Goal: Task Accomplishment & Management: Use online tool/utility

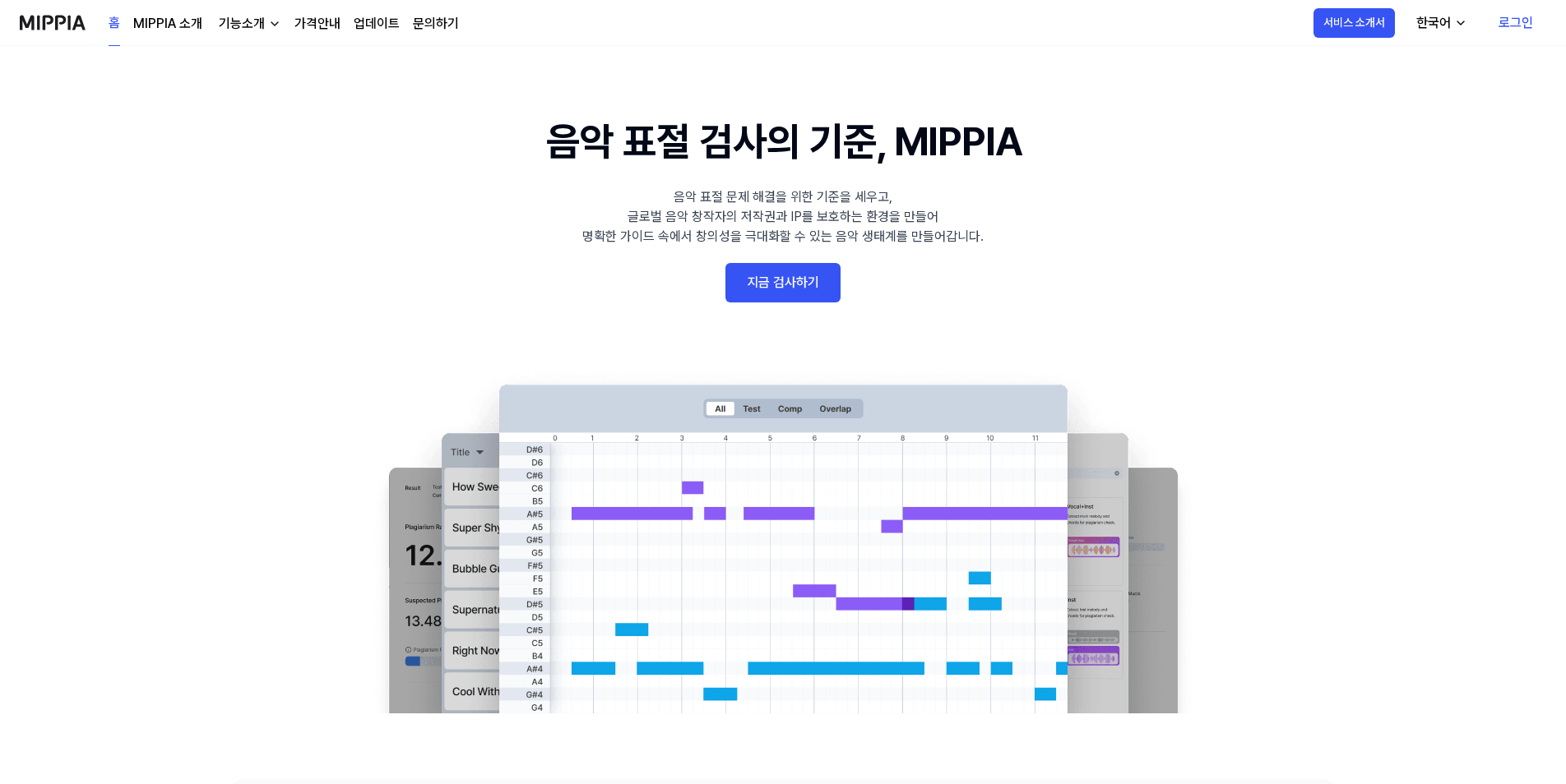
click at [1515, 12] on link "로그인" at bounding box center [1515, 23] width 61 height 46
click at [1502, 20] on link "로그인" at bounding box center [1515, 23] width 61 height 46
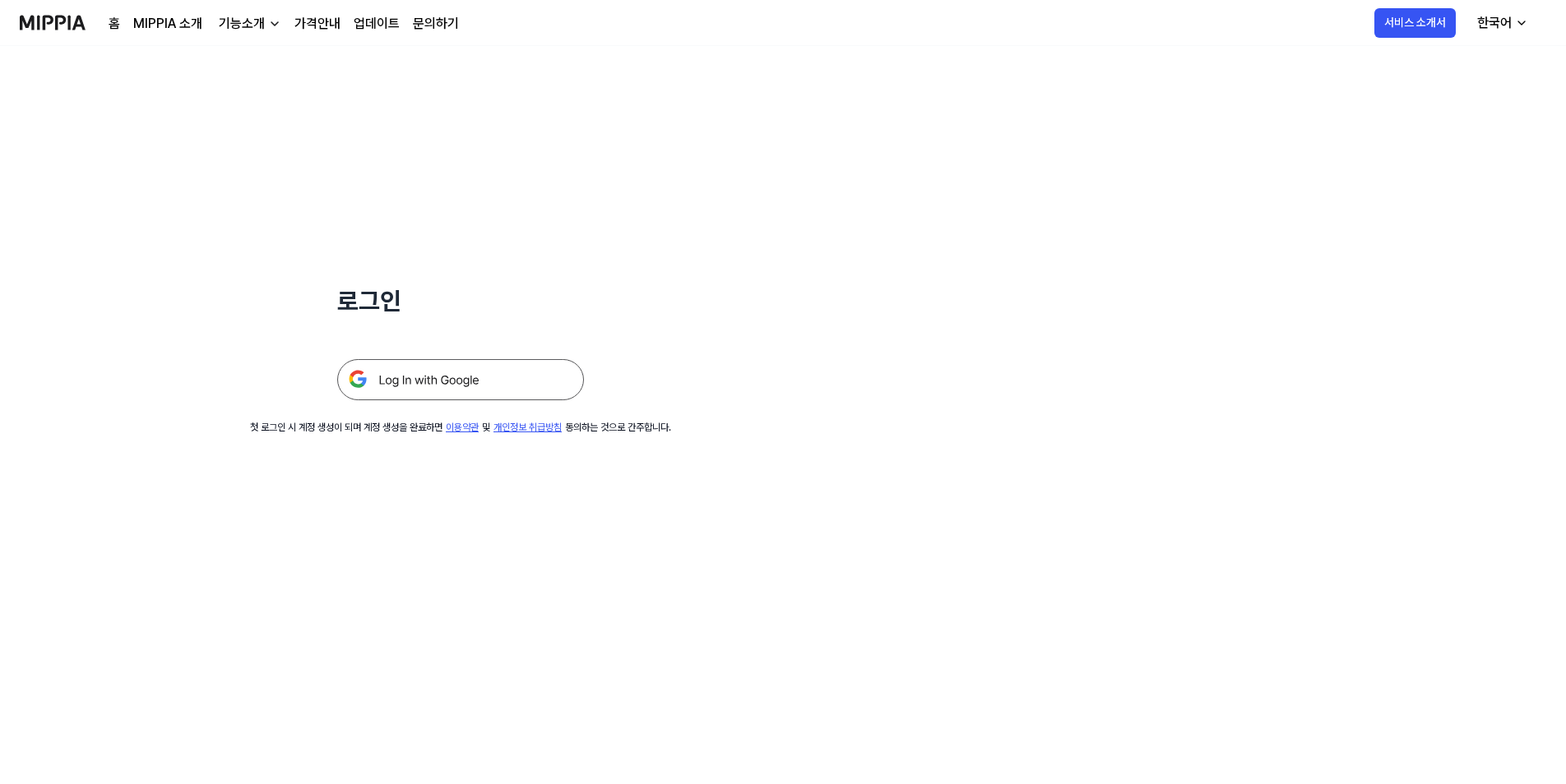
click at [472, 377] on img at bounding box center [461, 380] width 247 height 41
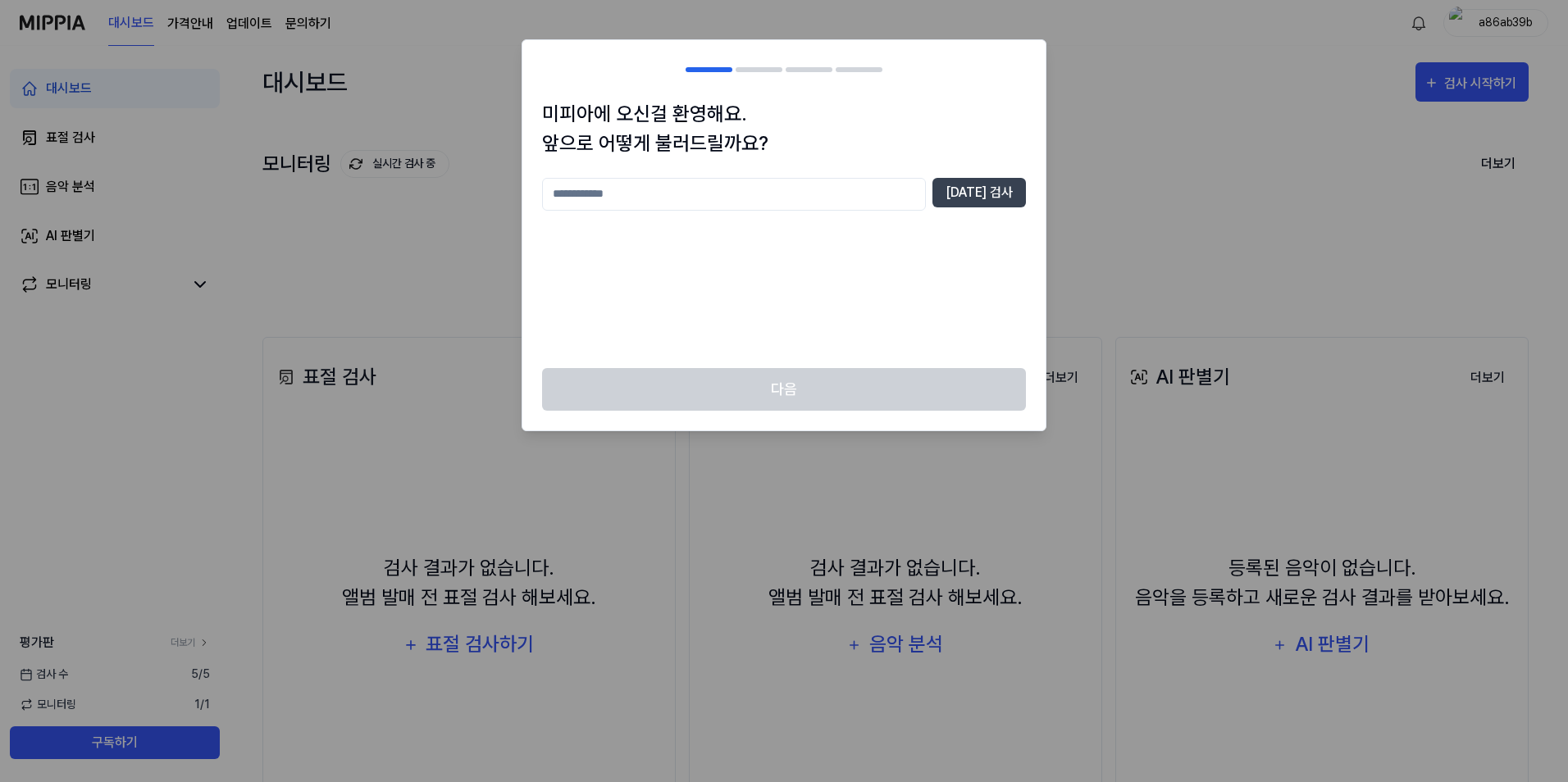
click at [717, 195] on input "text" at bounding box center [733, 194] width 384 height 33
type input "******"
click at [1007, 186] on button "[DATE] 검사" at bounding box center [979, 193] width 93 height 30
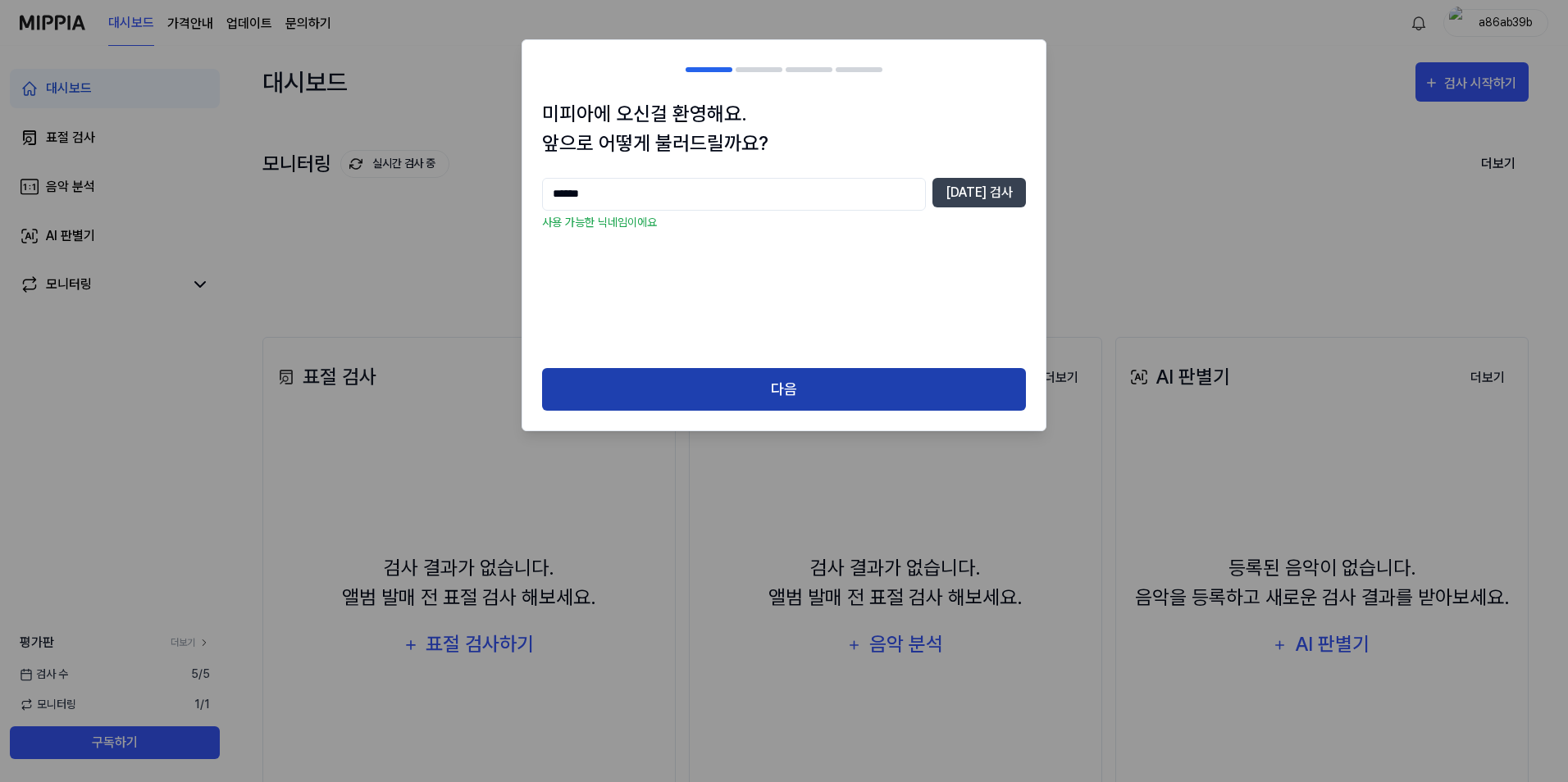
click at [867, 404] on button "다음" at bounding box center [783, 390] width 484 height 44
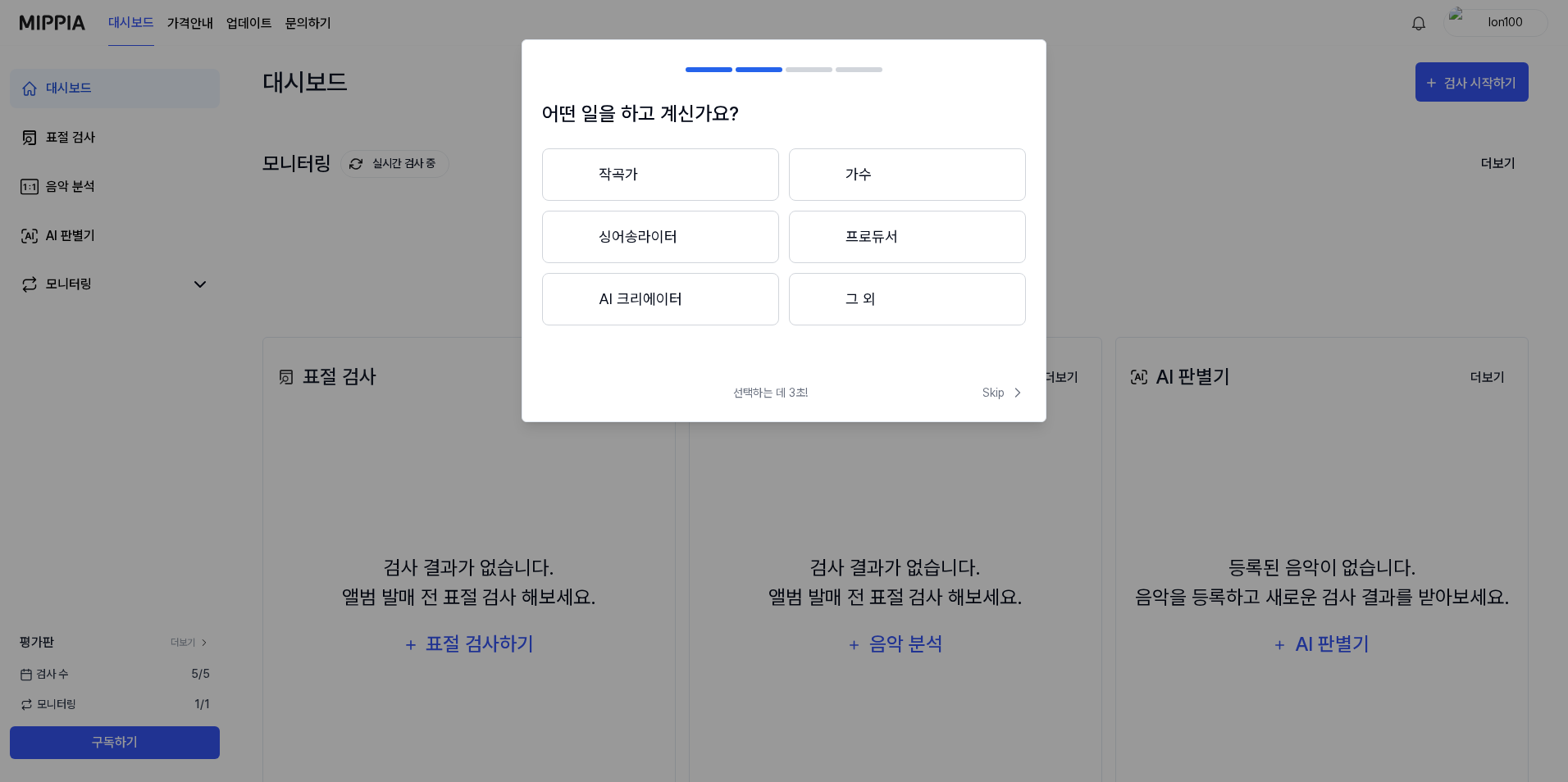
click at [704, 190] on button "작곡가" at bounding box center [660, 174] width 236 height 53
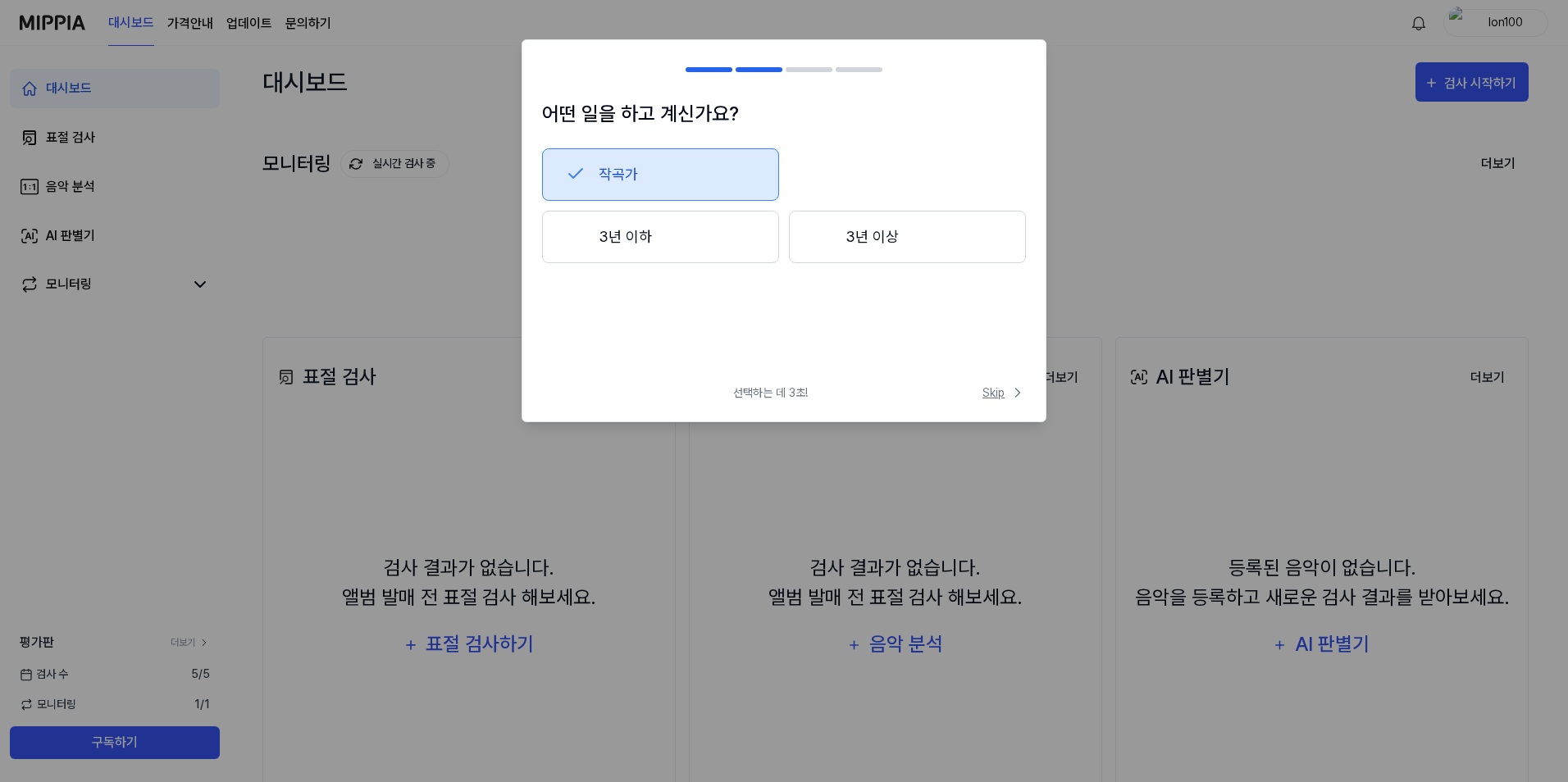
click at [1002, 393] on span "Skip" at bounding box center [1004, 392] width 44 height 17
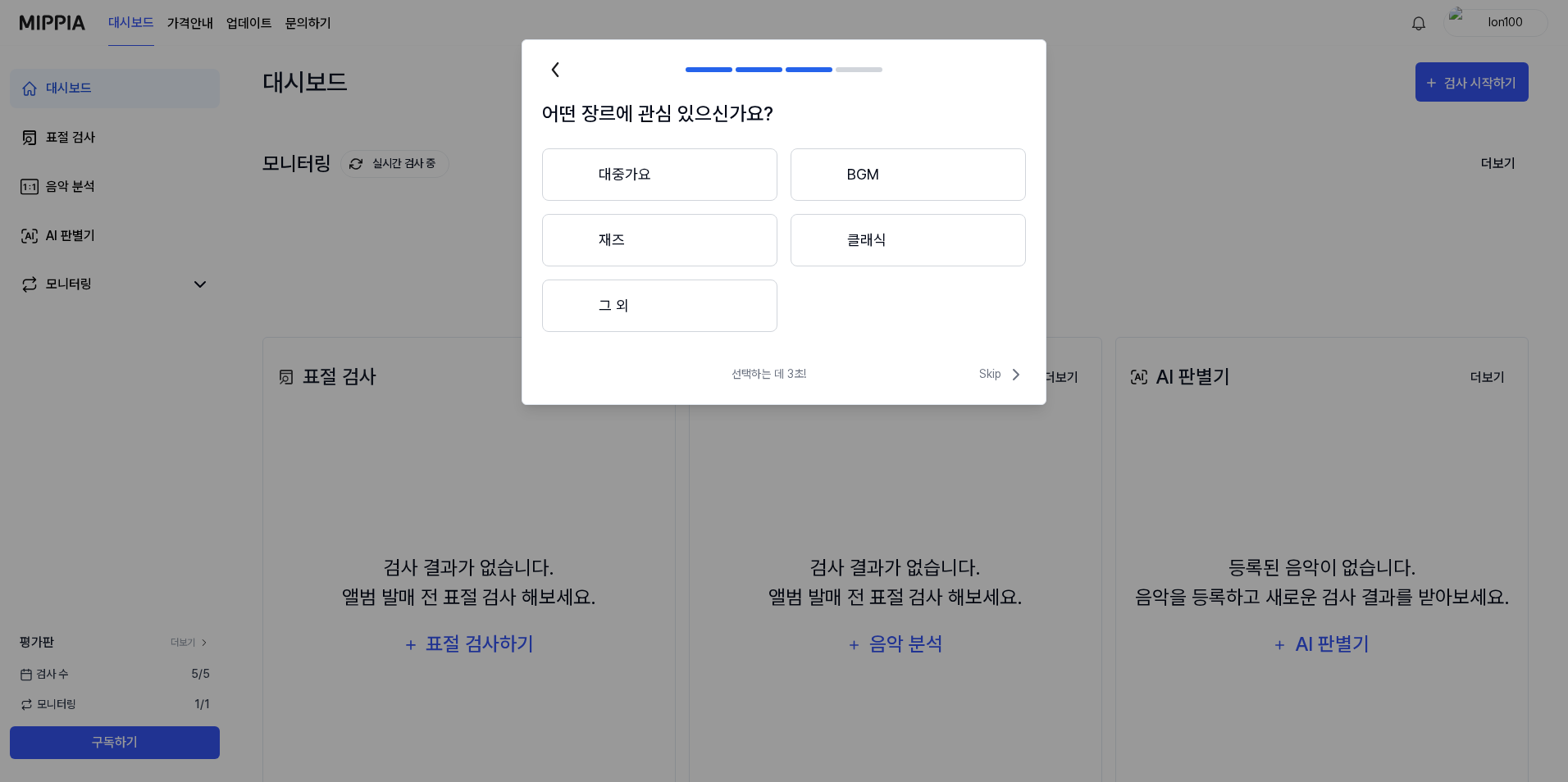
click at [697, 180] on button "대중가요" at bounding box center [659, 174] width 235 height 53
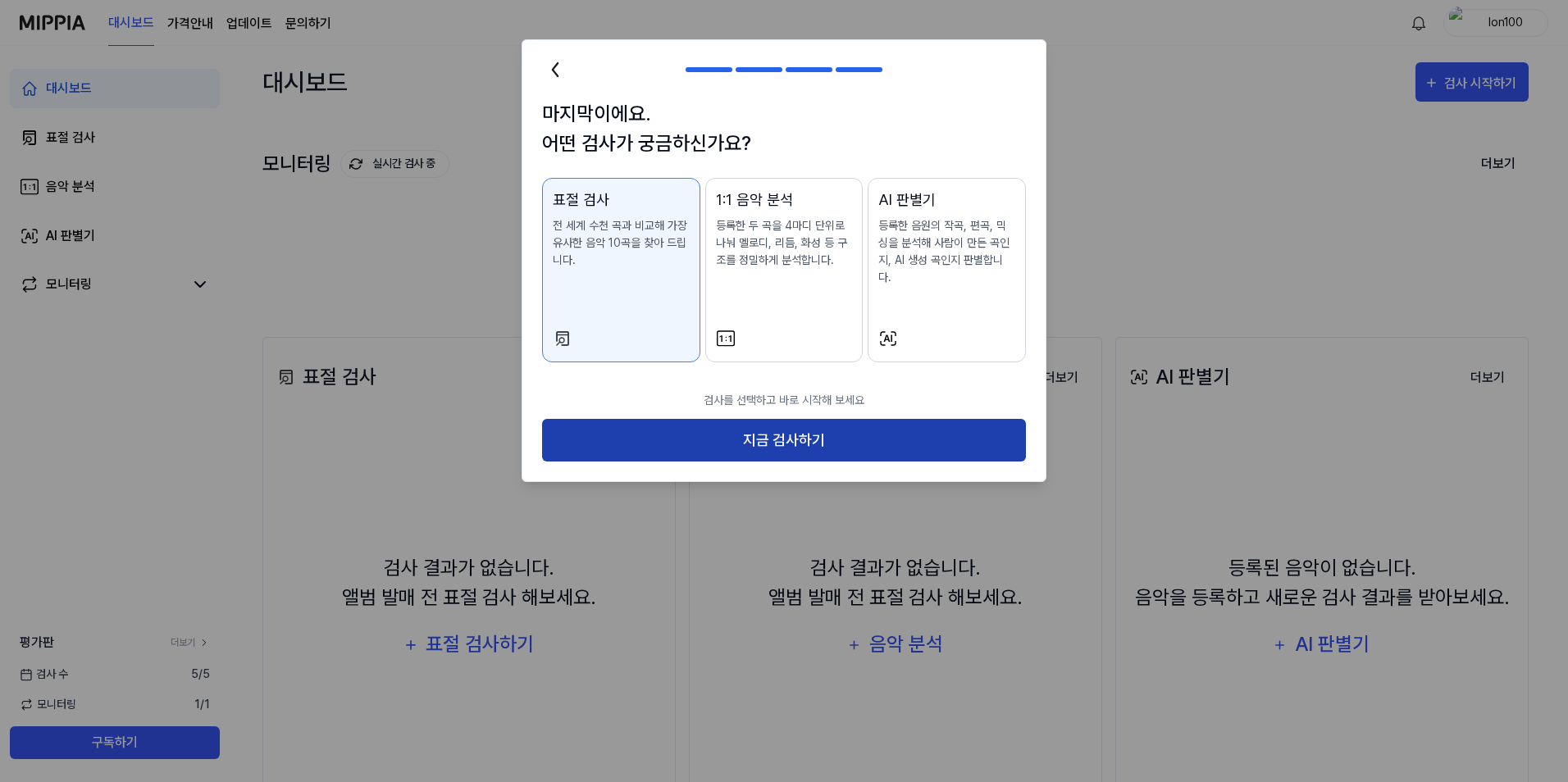
click at [711, 422] on button "지금 검사하기" at bounding box center [783, 441] width 484 height 44
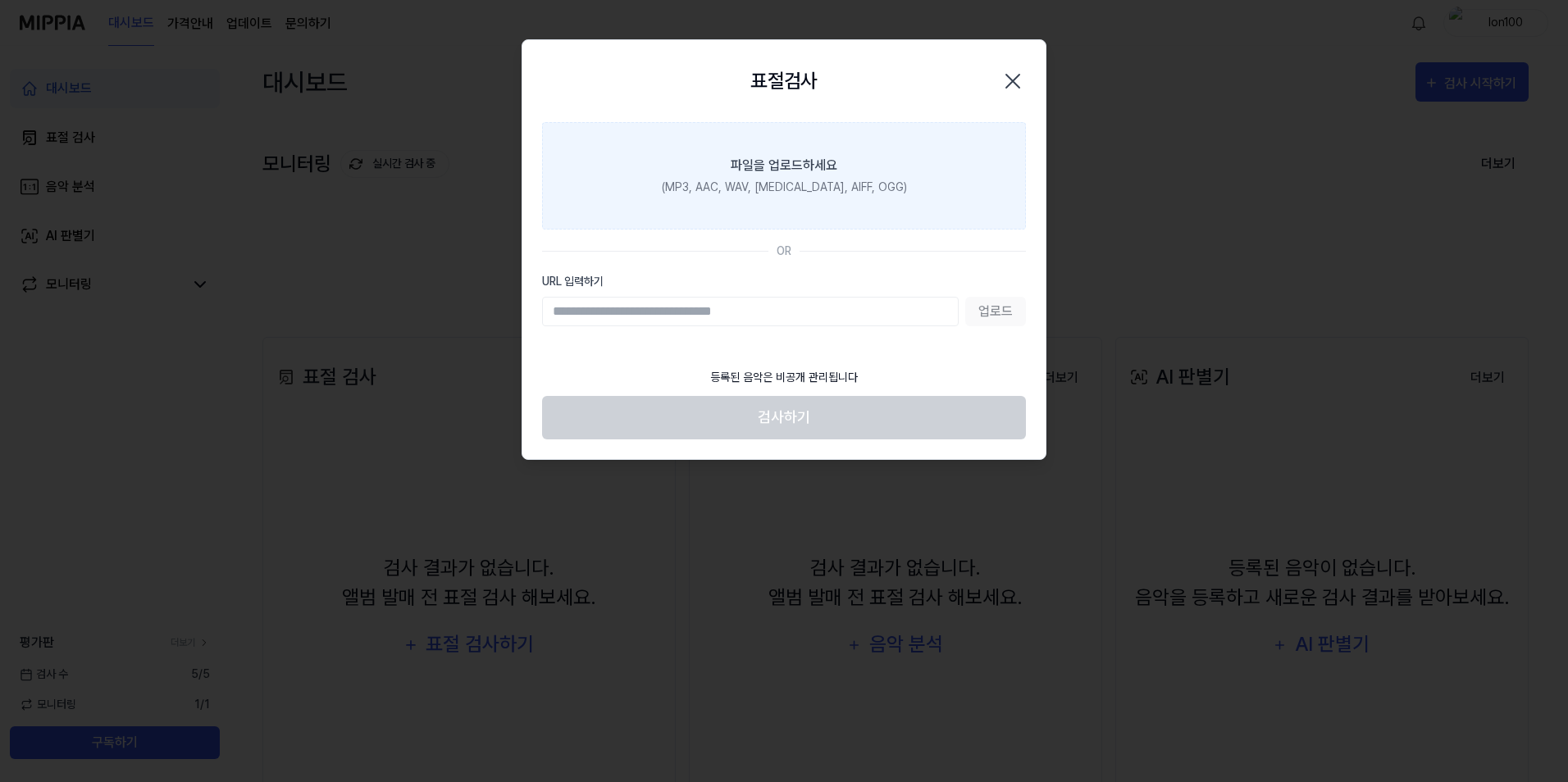
click at [738, 209] on label "파일을 업로드하세요 (MP3, AAC, WAV, [MEDICAL_DATA], AIFF, OGG)" at bounding box center [783, 176] width 484 height 107
click at [0, 0] on input "파일을 업로드하세요 (MP3, AAC, WAV, [MEDICAL_DATA], AIFF, OGG)" at bounding box center [0, 0] width 0 height 0
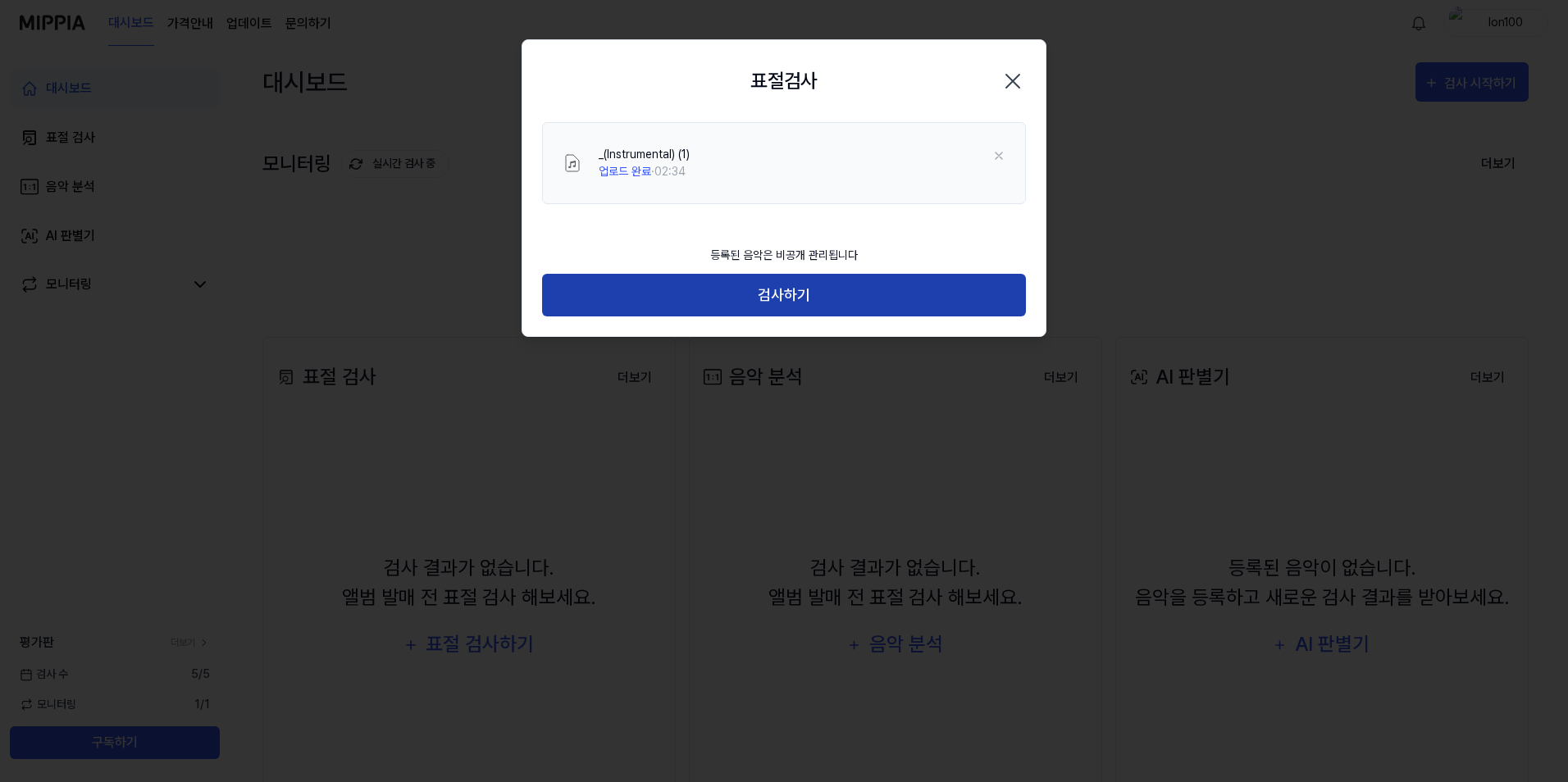
click at [804, 294] on button "검사하기" at bounding box center [783, 296] width 484 height 44
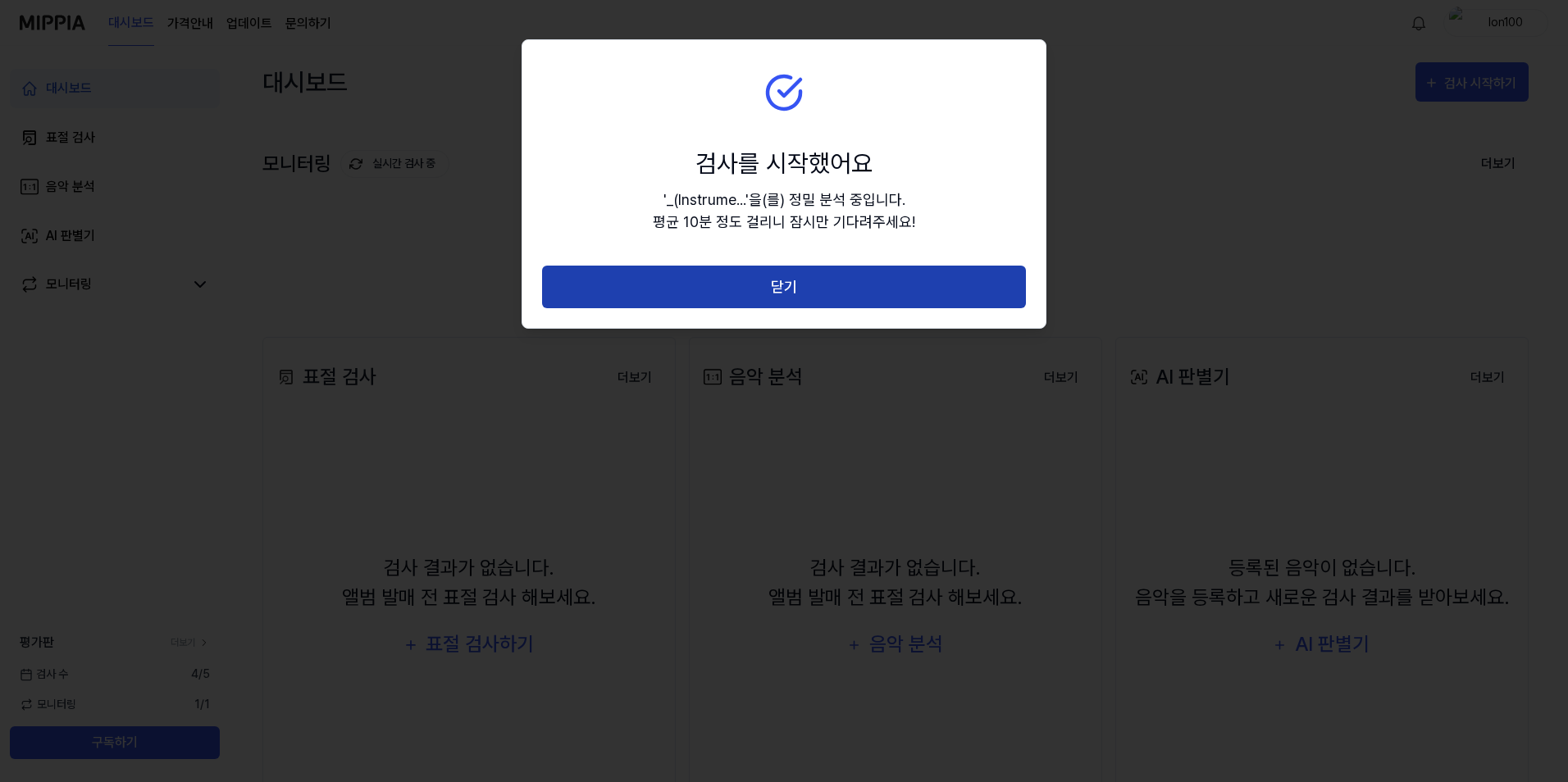
click at [943, 293] on button "닫기" at bounding box center [783, 287] width 484 height 44
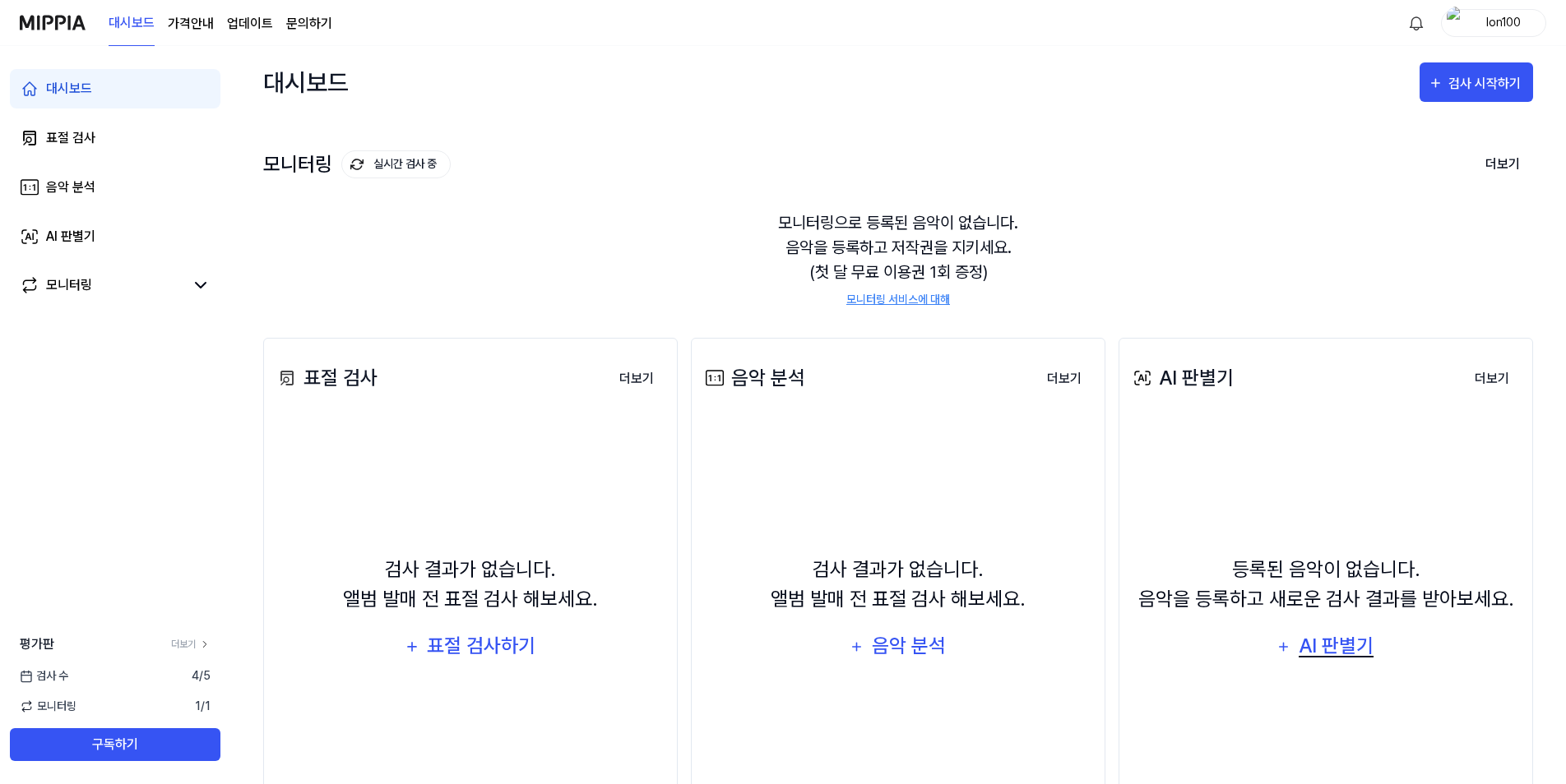
click at [1324, 653] on div "AI 판별기" at bounding box center [1336, 646] width 79 height 31
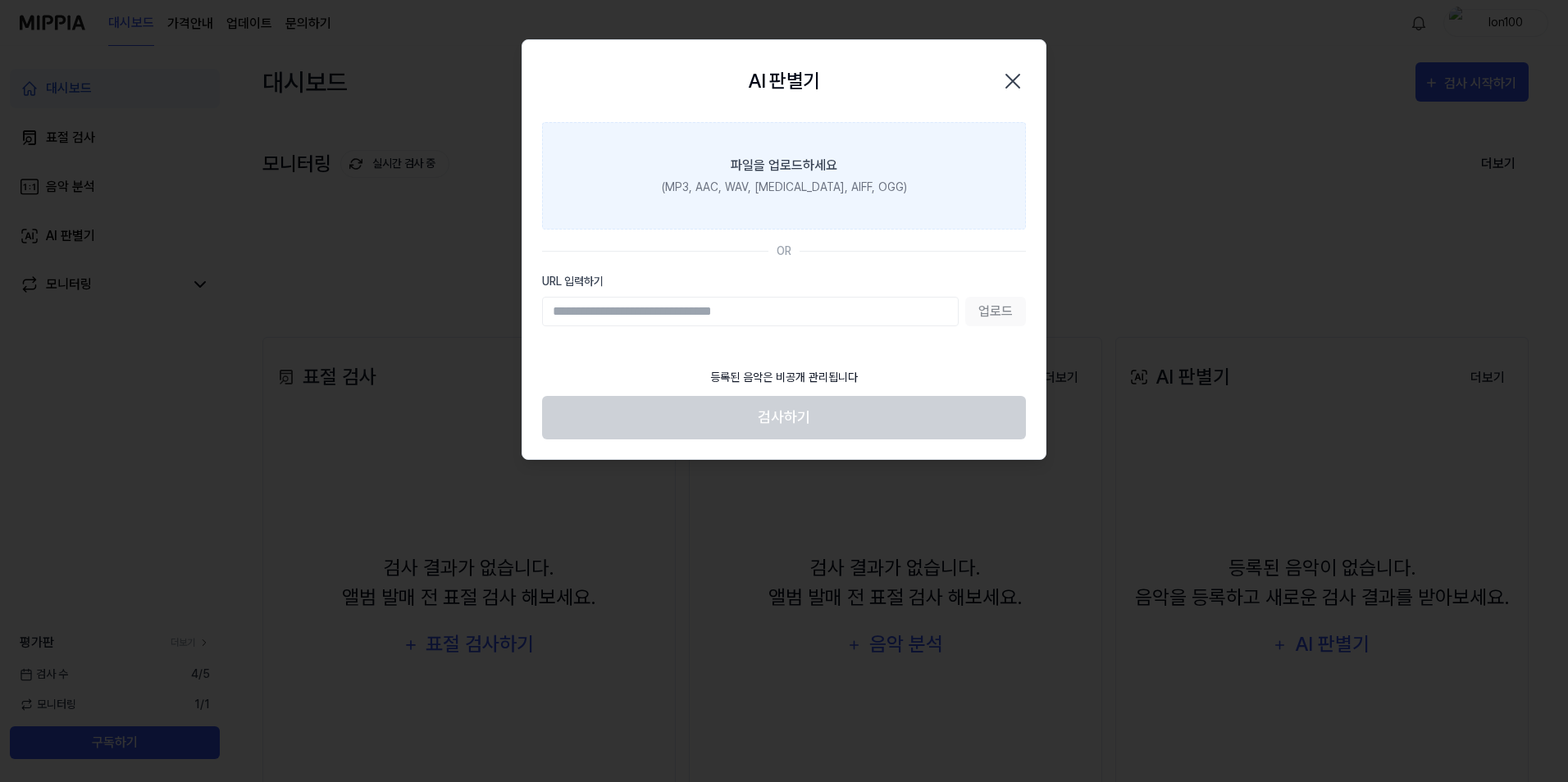
click at [752, 193] on div "(MP3, AAC, WAV, [MEDICAL_DATA], AIFF, OGG)" at bounding box center [784, 187] width 245 height 17
click at [0, 0] on input "파일을 업로드하세요 (MP3, AAC, WAV, [MEDICAL_DATA], AIFF, OGG)" at bounding box center [0, 0] width 0 height 0
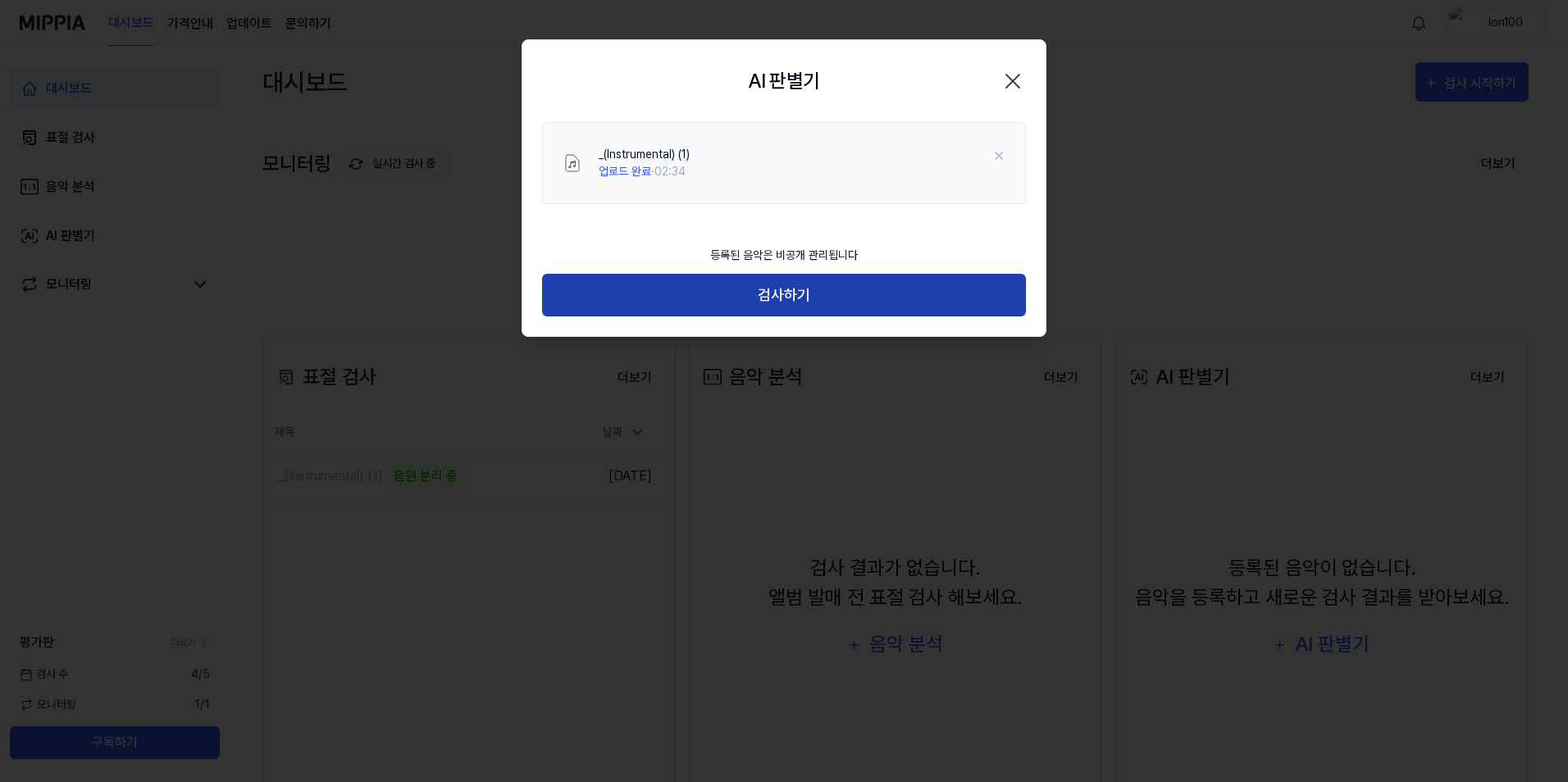
click at [746, 294] on button "검사하기" at bounding box center [783, 296] width 484 height 44
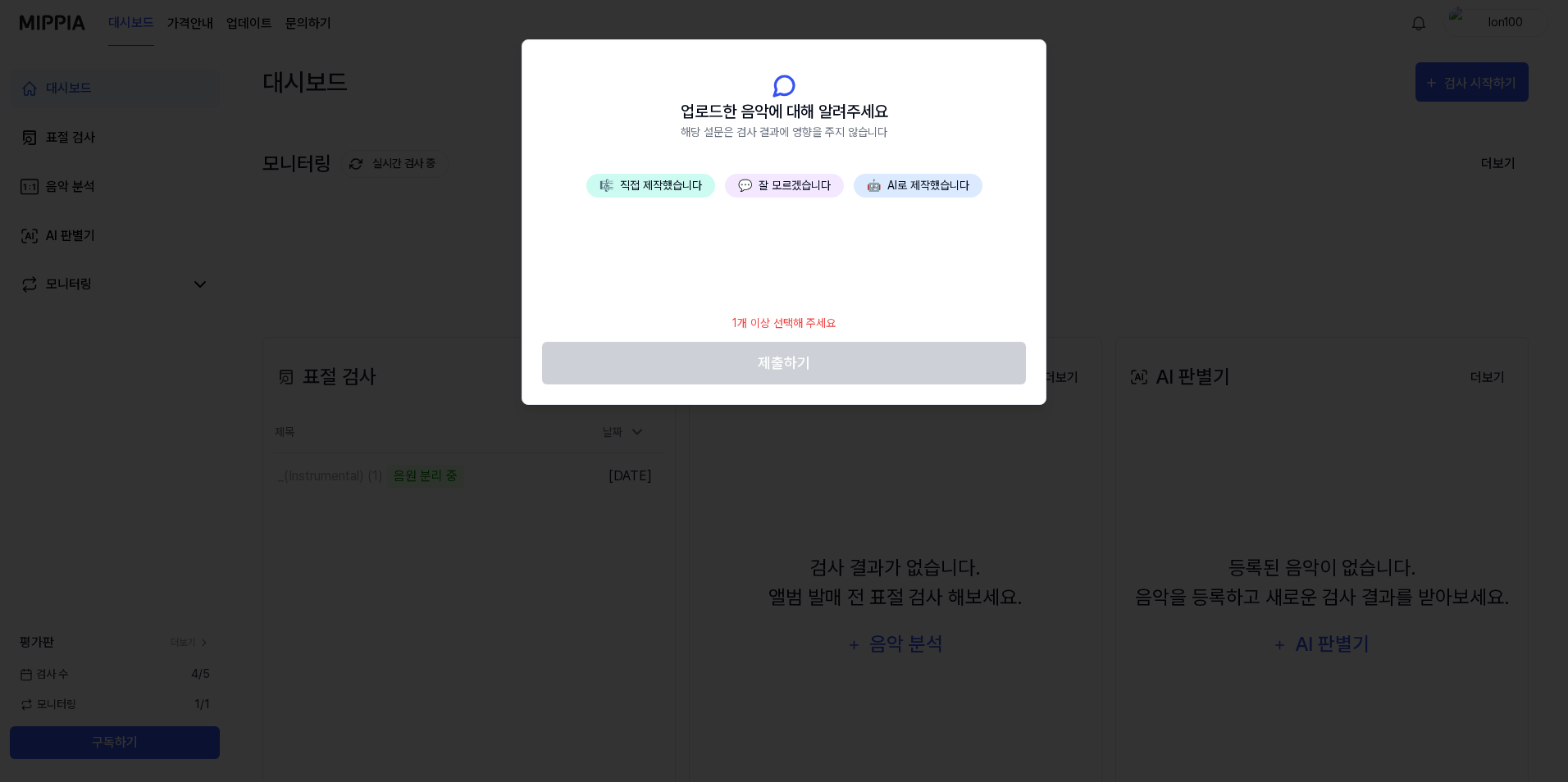
click at [661, 179] on button "🎼 직접 제작했습니다" at bounding box center [651, 186] width 129 height 24
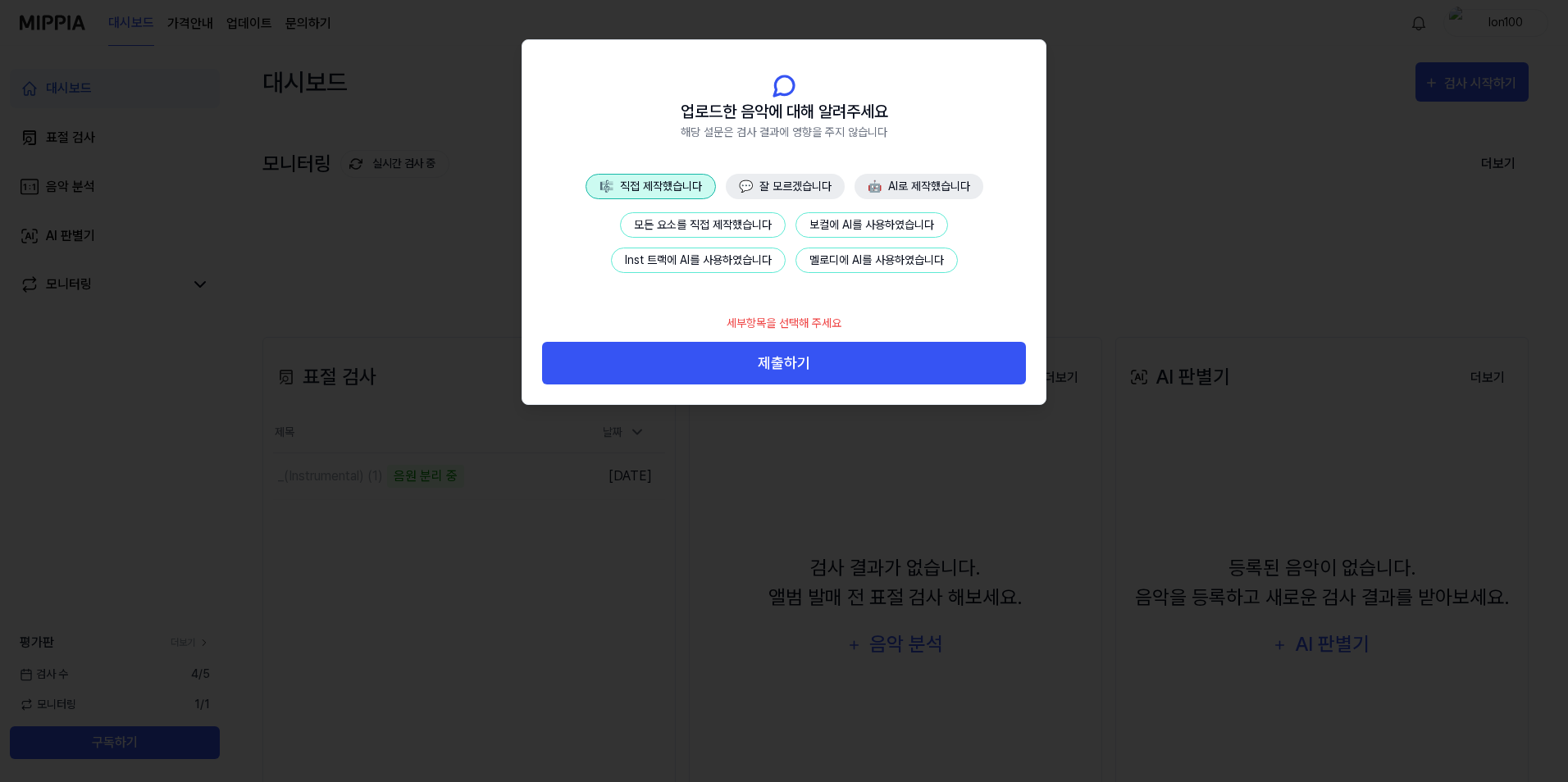
click at [689, 254] on button "Inst 트랙에 AI를 사용하였습니다" at bounding box center [699, 260] width 175 height 26
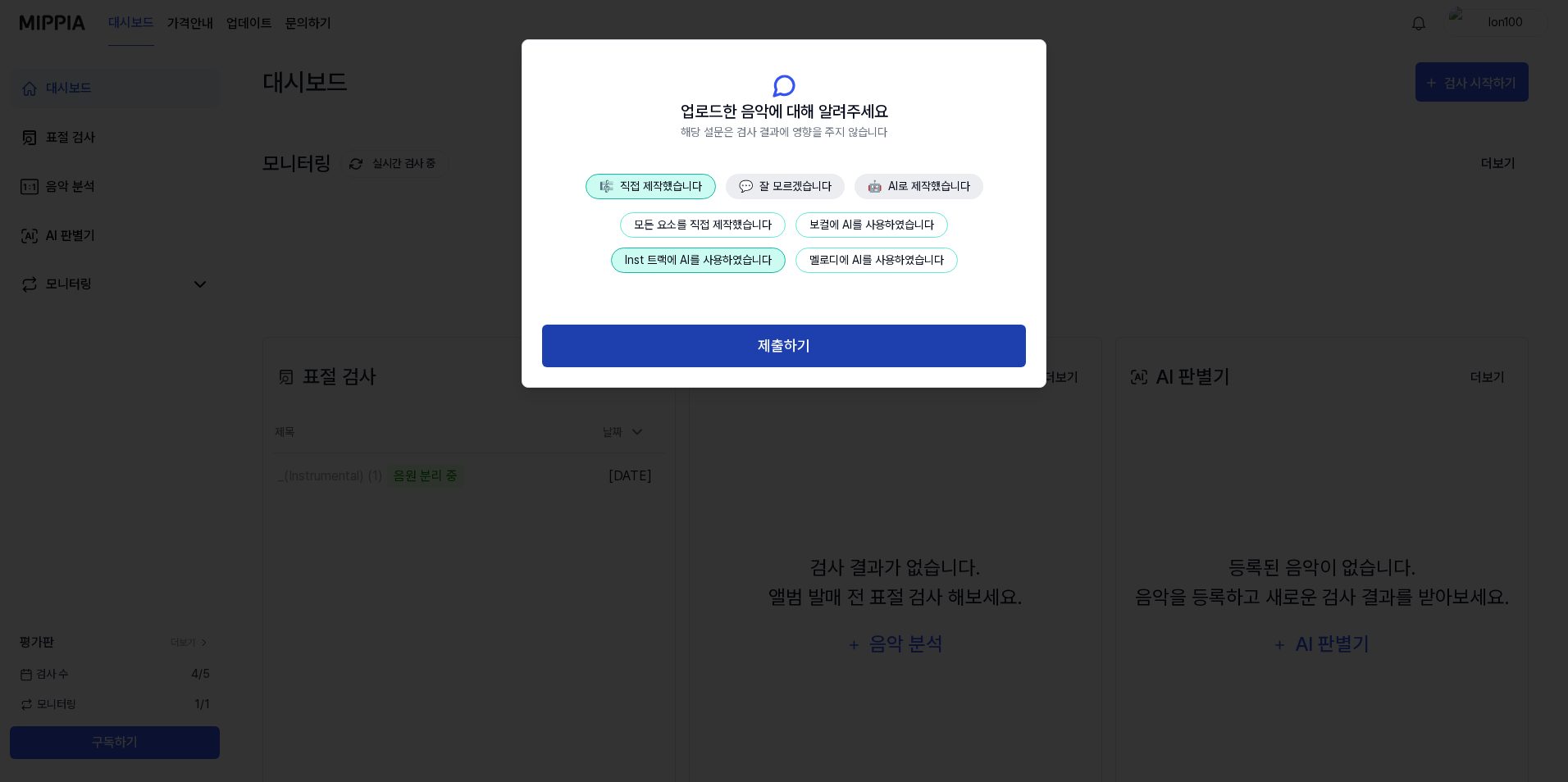
click at [829, 339] on button "제출하기" at bounding box center [783, 347] width 484 height 44
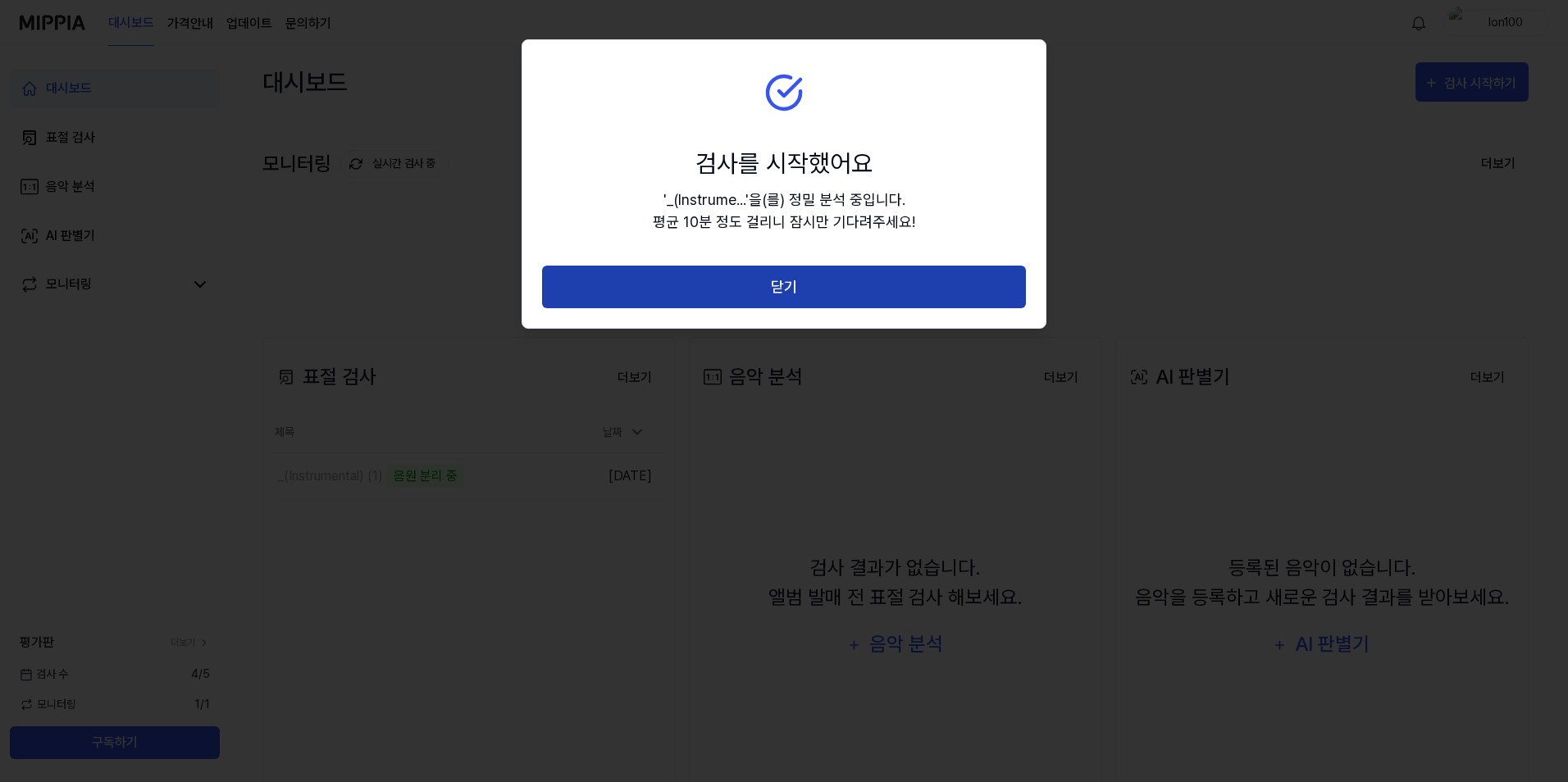
click at [842, 292] on button "닫기" at bounding box center [783, 287] width 484 height 44
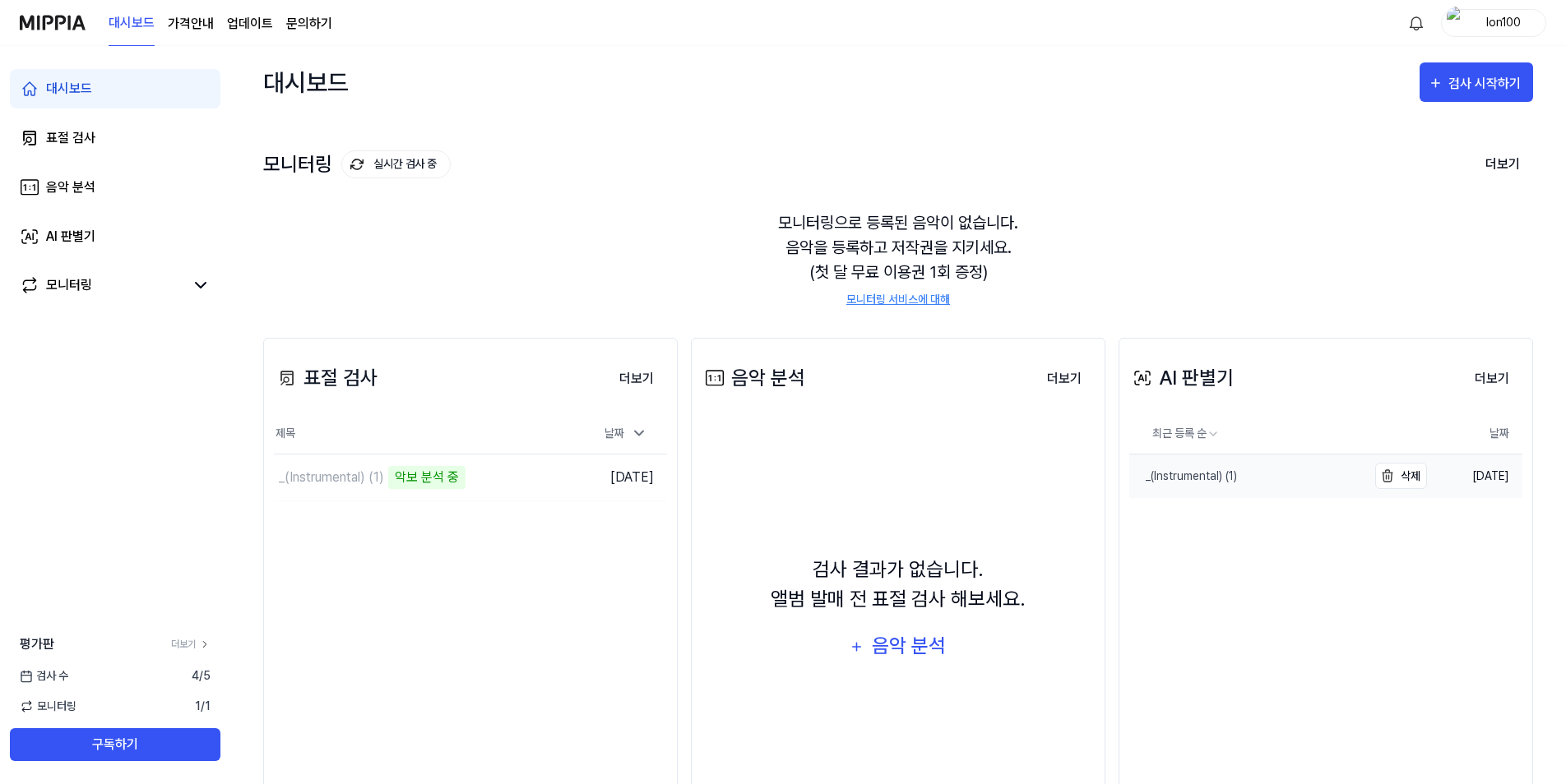
click at [1274, 476] on link "_(Instrumental) (1)" at bounding box center [1248, 476] width 237 height 44
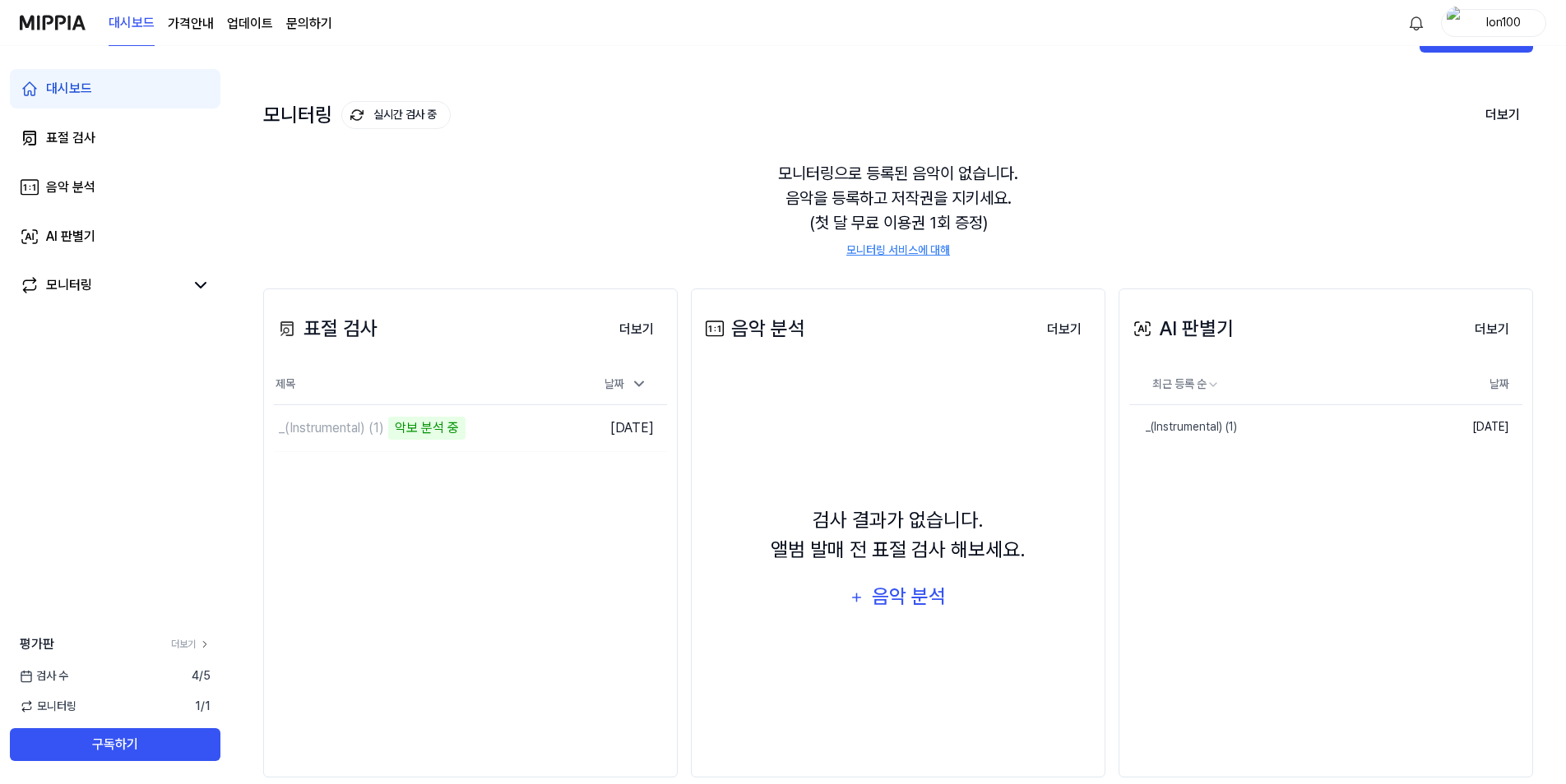
scroll to position [76, 0]
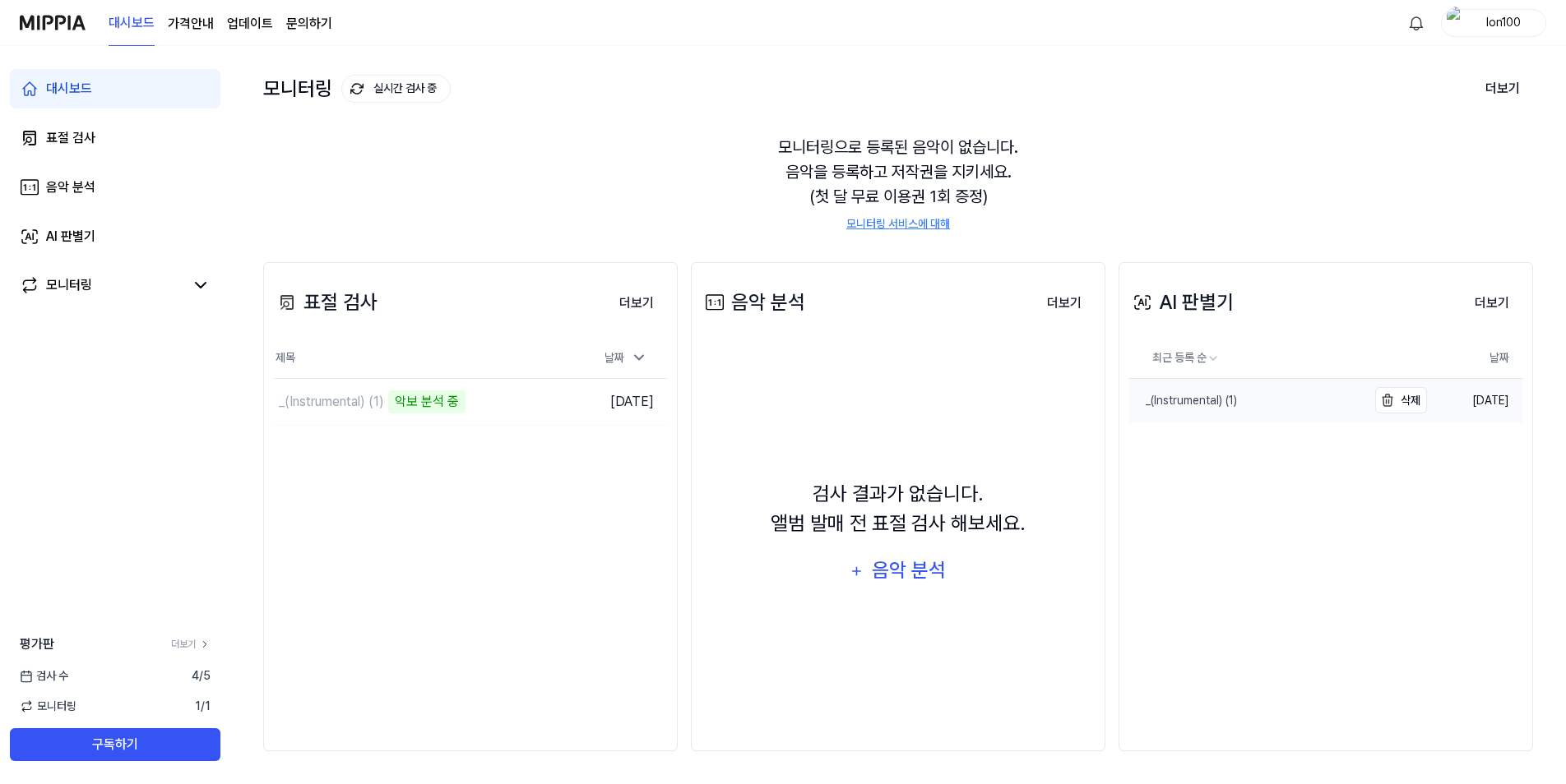
click at [1224, 397] on div "_(Instrumental) (1)" at bounding box center [1183, 400] width 108 height 17
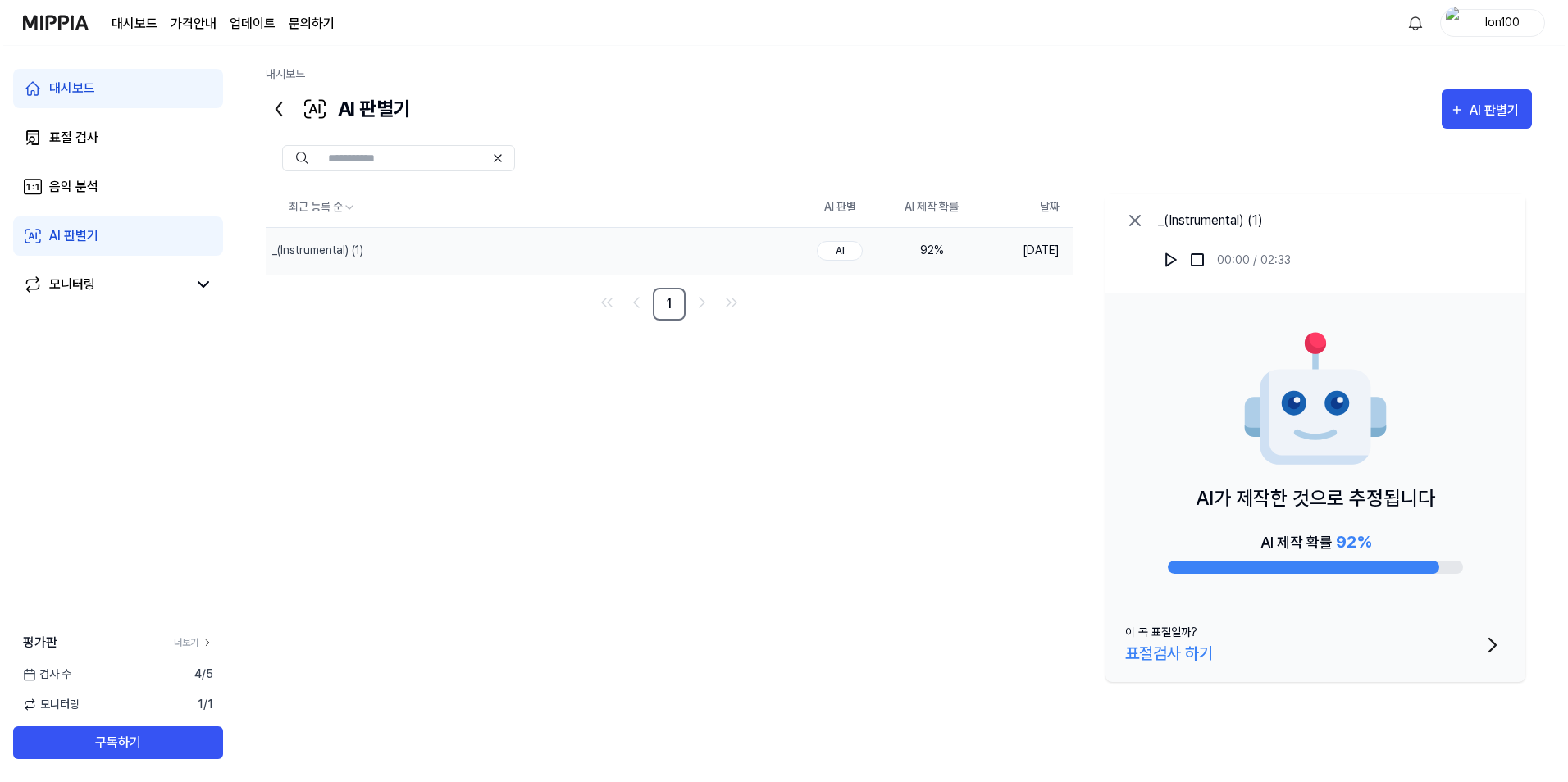
scroll to position [0, 0]
click at [1006, 260] on td "[DATE]" at bounding box center [1028, 250] width 95 height 47
click at [466, 252] on div "_(Instrumental) (1)" at bounding box center [498, 250] width 471 height 46
click at [764, 260] on img "button" at bounding box center [756, 251] width 20 height 20
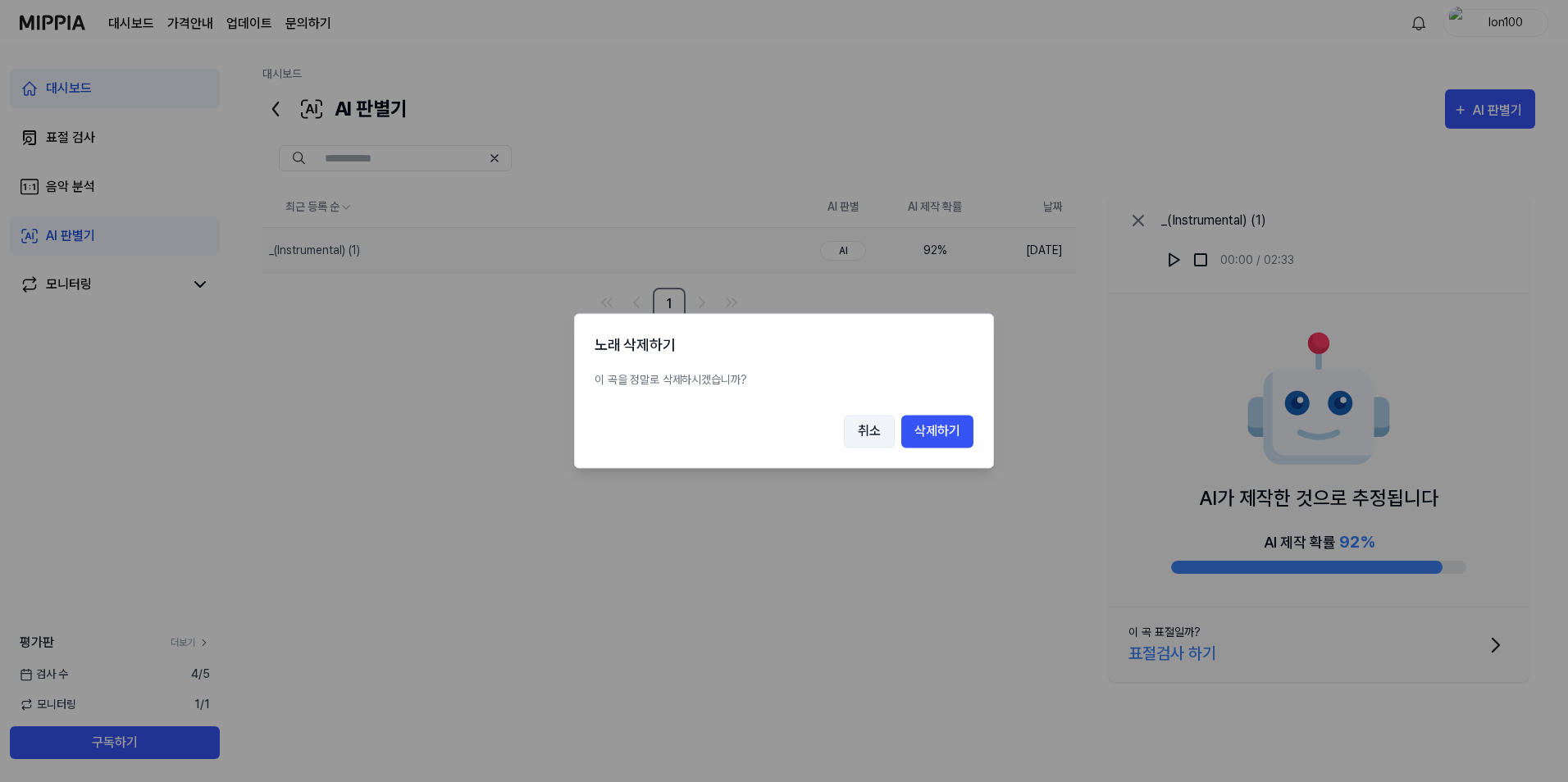
click at [877, 429] on button "취소" at bounding box center [868, 431] width 51 height 33
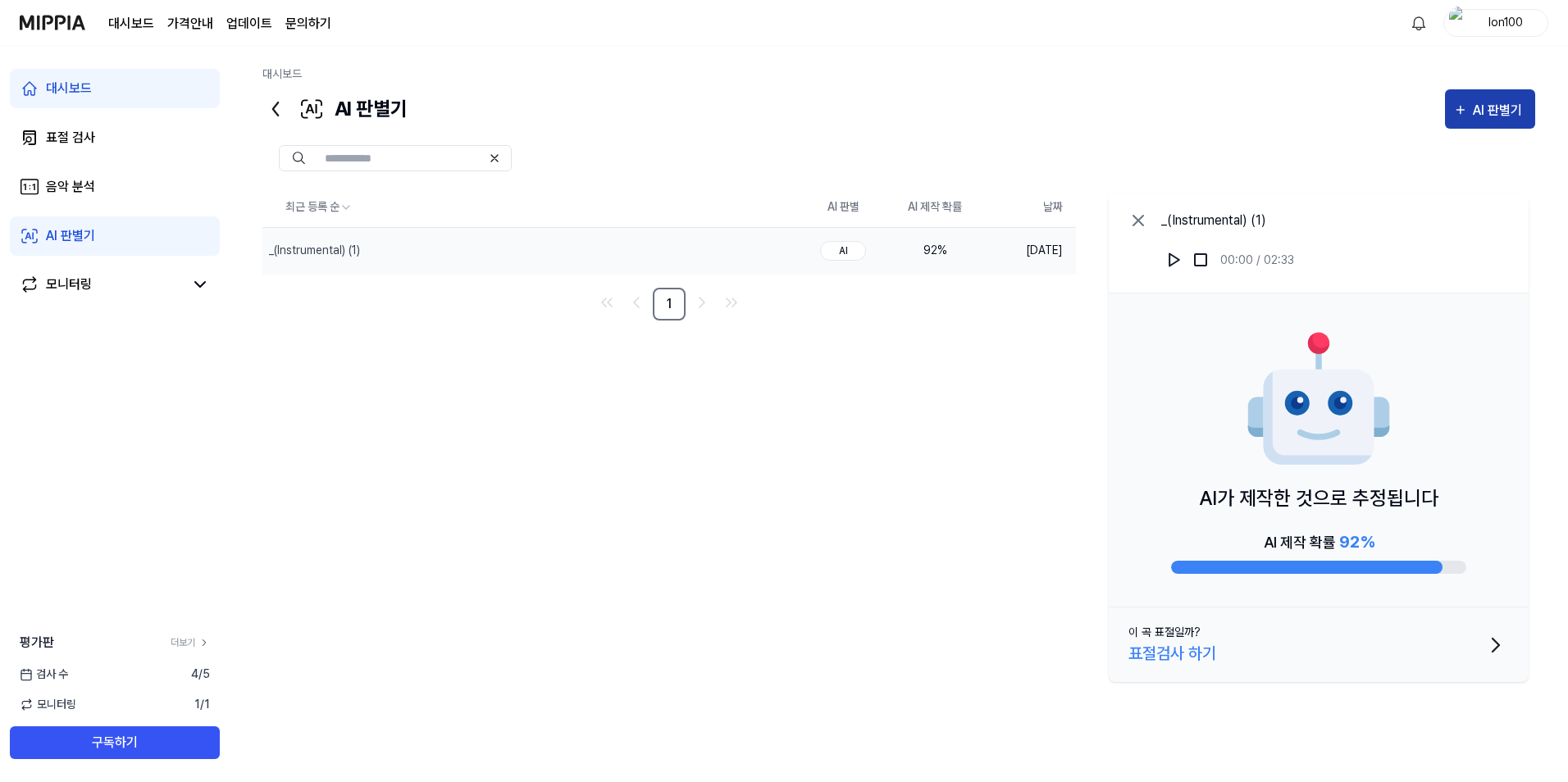
click at [1459, 110] on icon "button" at bounding box center [1459, 108] width 7 height 7
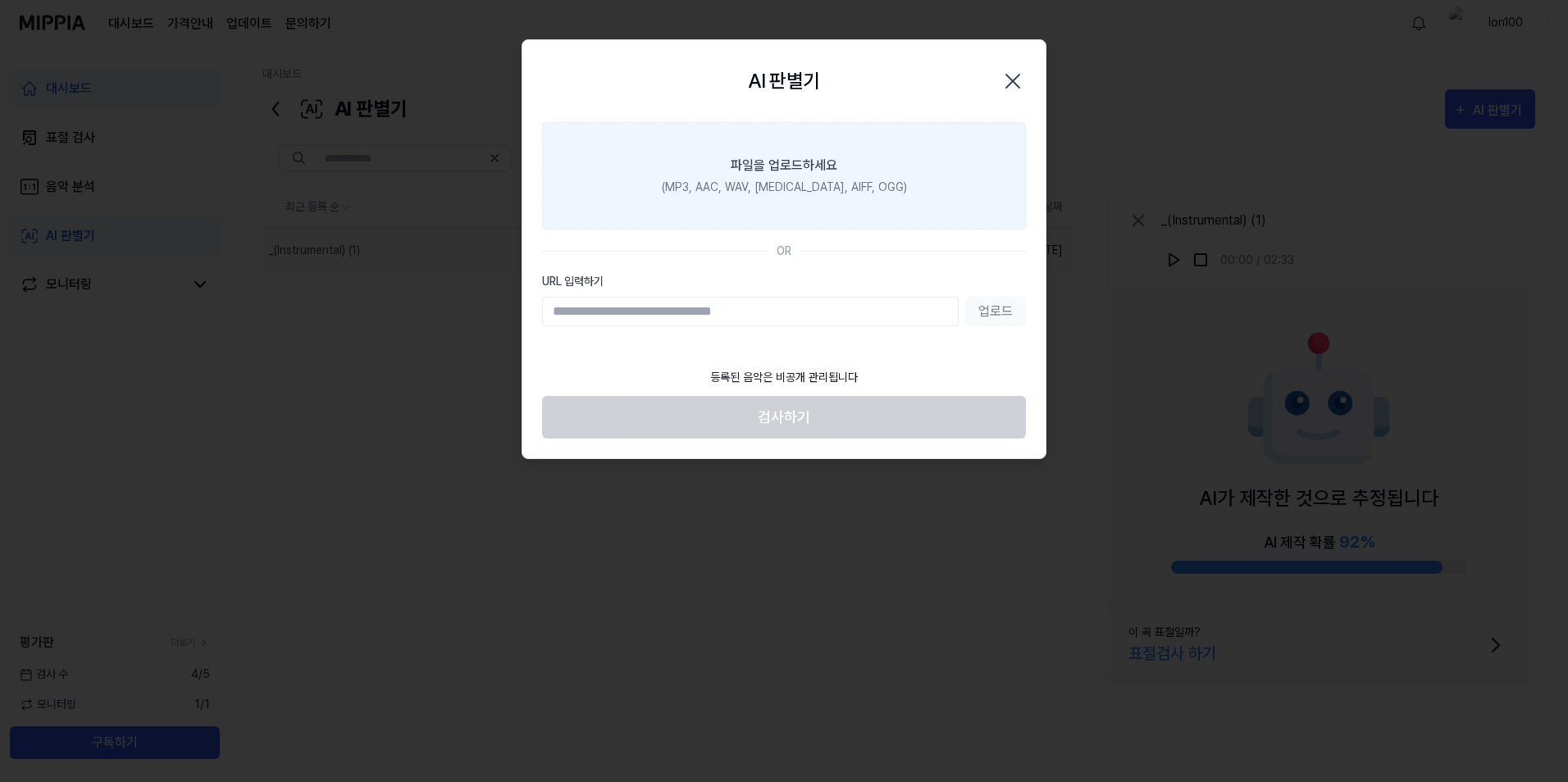
click at [748, 214] on label "파일을 업로드하세요 (MP3, AAC, WAV, [MEDICAL_DATA], AIFF, OGG)" at bounding box center [783, 176] width 484 height 107
click at [0, 0] on input "파일을 업로드하세요 (MP3, AAC, WAV, [MEDICAL_DATA], AIFF, OGG)" at bounding box center [0, 0] width 0 height 0
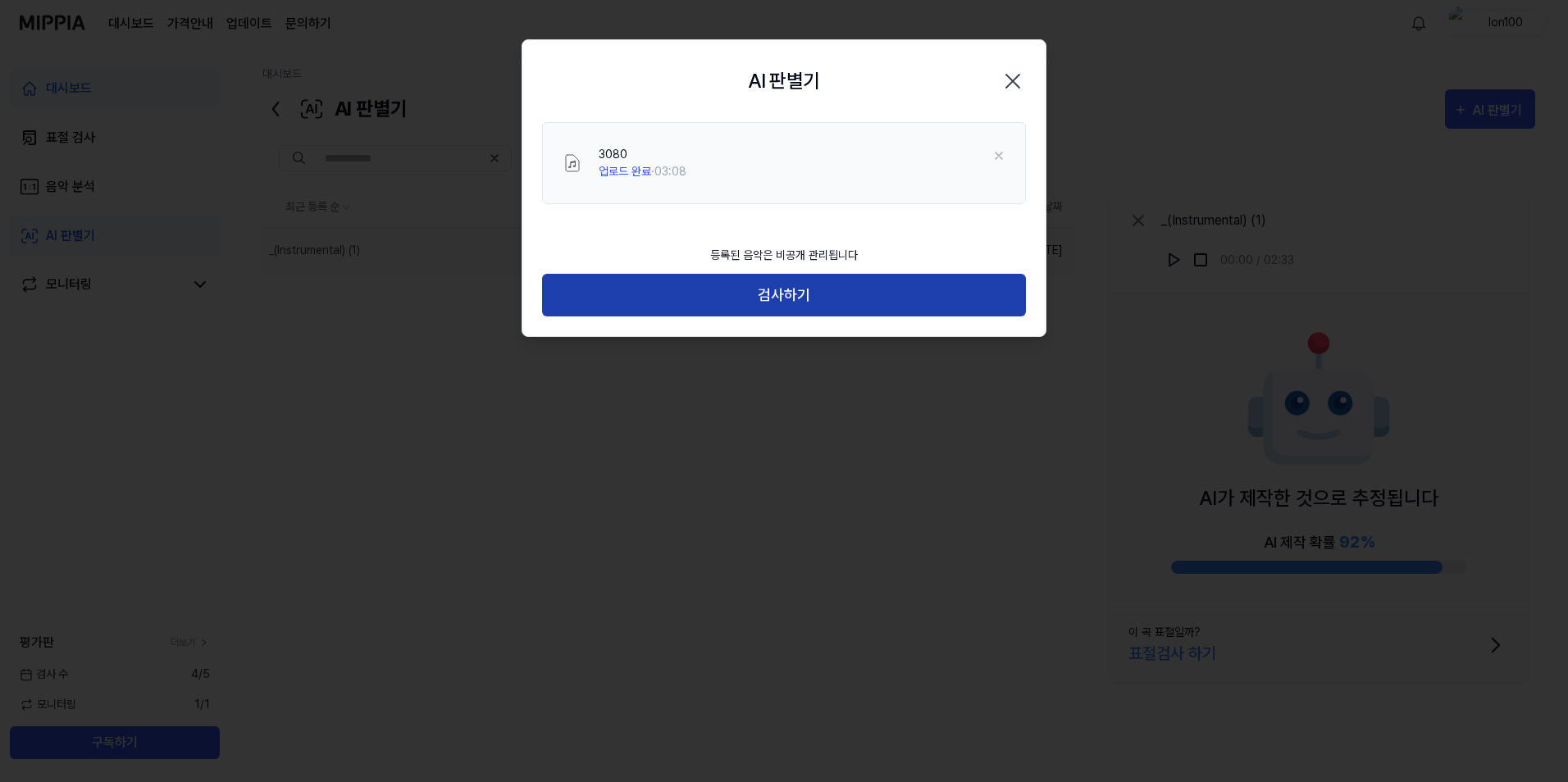
click at [766, 304] on button "검사하기" at bounding box center [783, 296] width 484 height 44
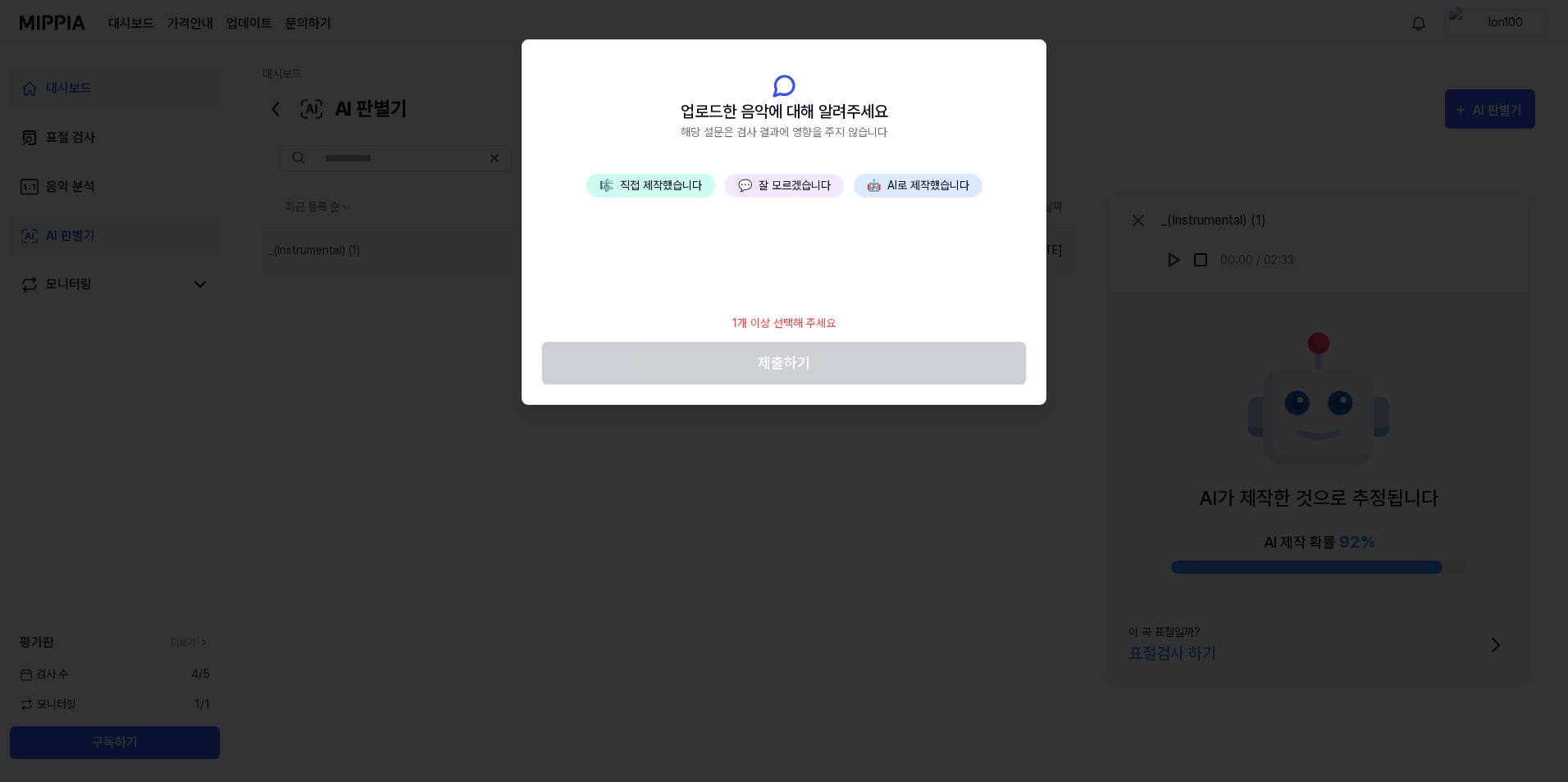
click at [655, 180] on button "🎼 직접 제작했습니다" at bounding box center [651, 186] width 129 height 24
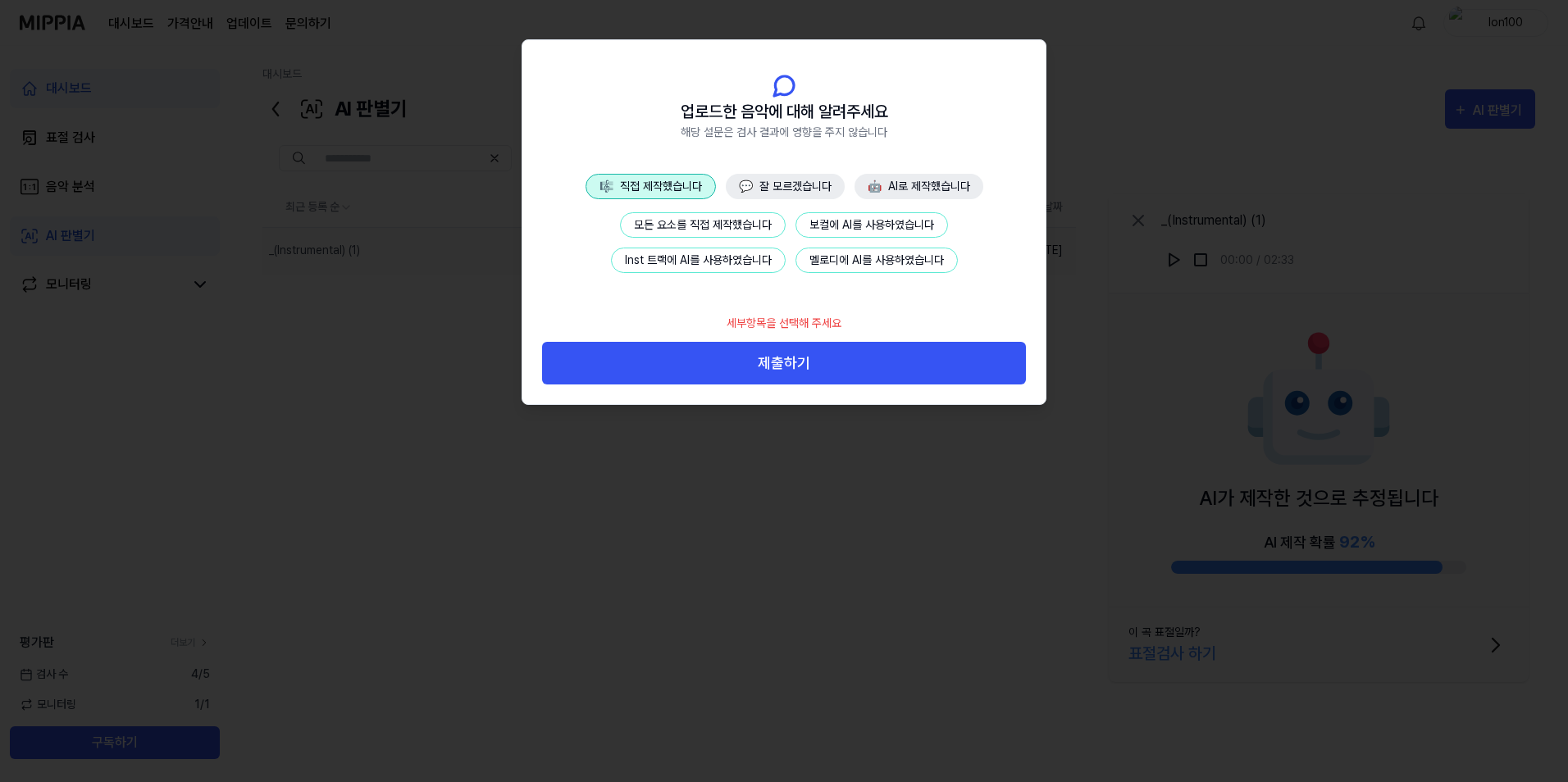
click at [708, 260] on button "Inst 트랙에 AI를 사용하였습니다" at bounding box center [699, 260] width 175 height 26
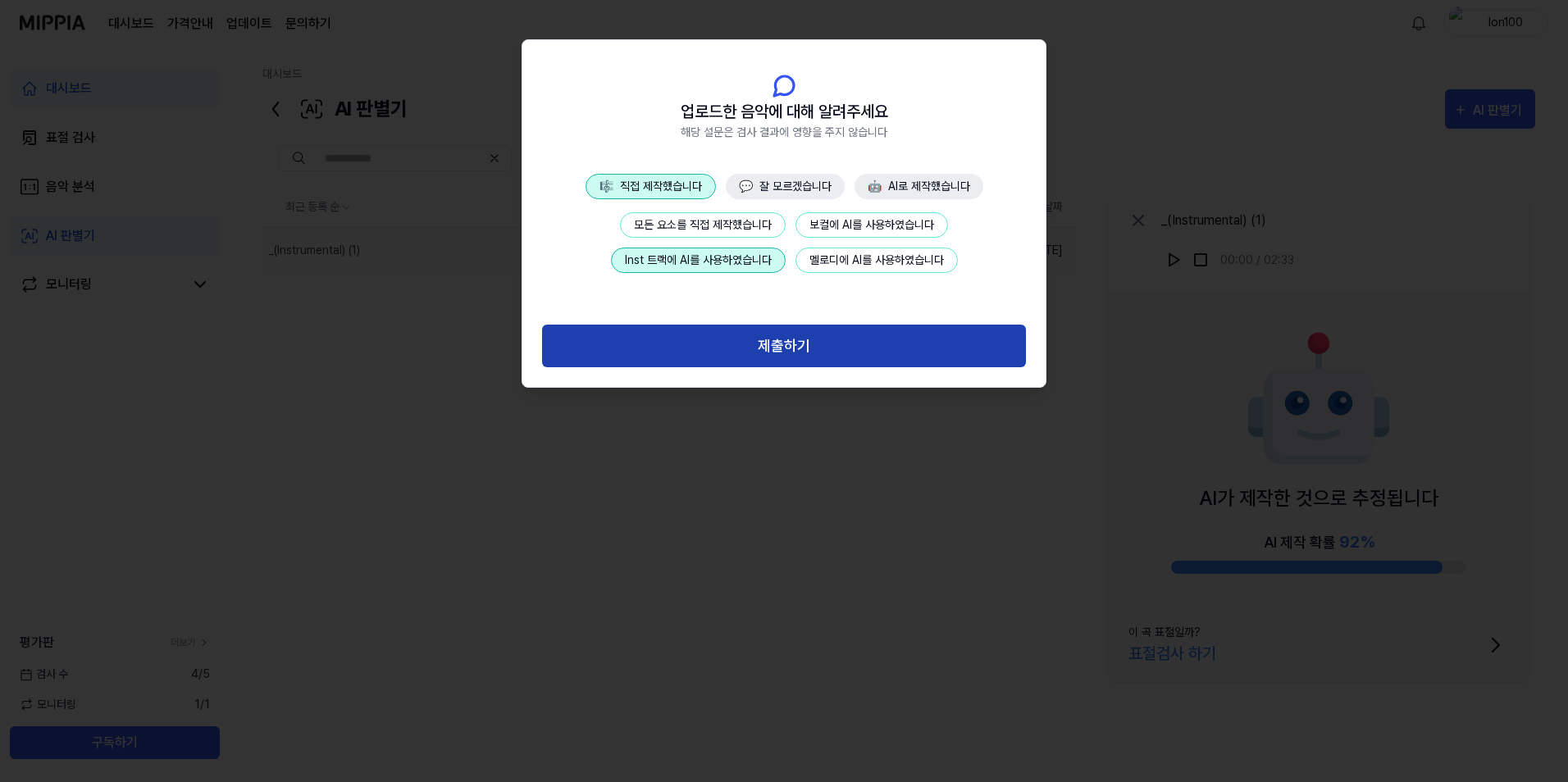
click at [759, 339] on button "제출하기" at bounding box center [783, 347] width 484 height 44
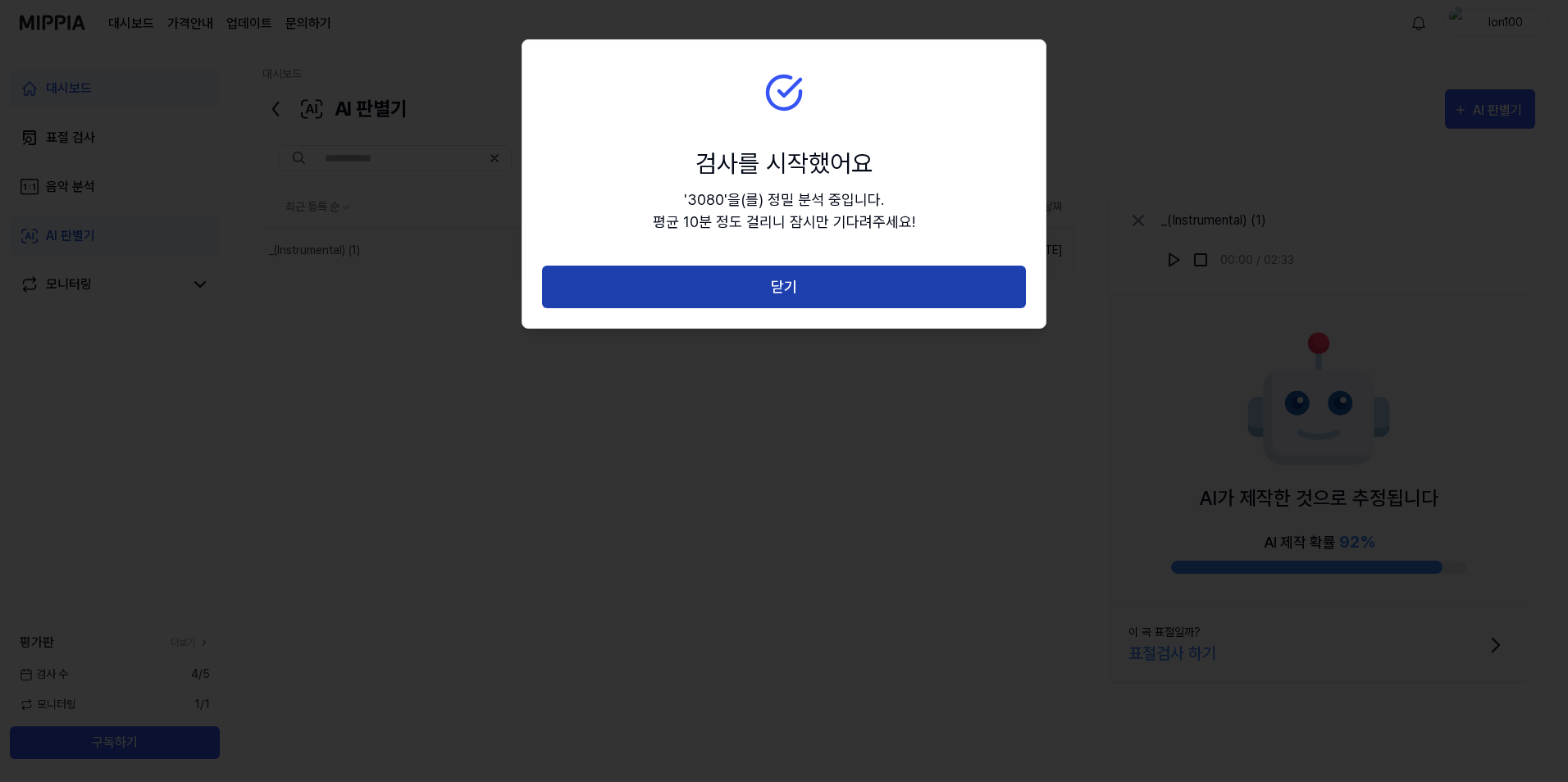
click at [904, 300] on button "닫기" at bounding box center [783, 287] width 484 height 44
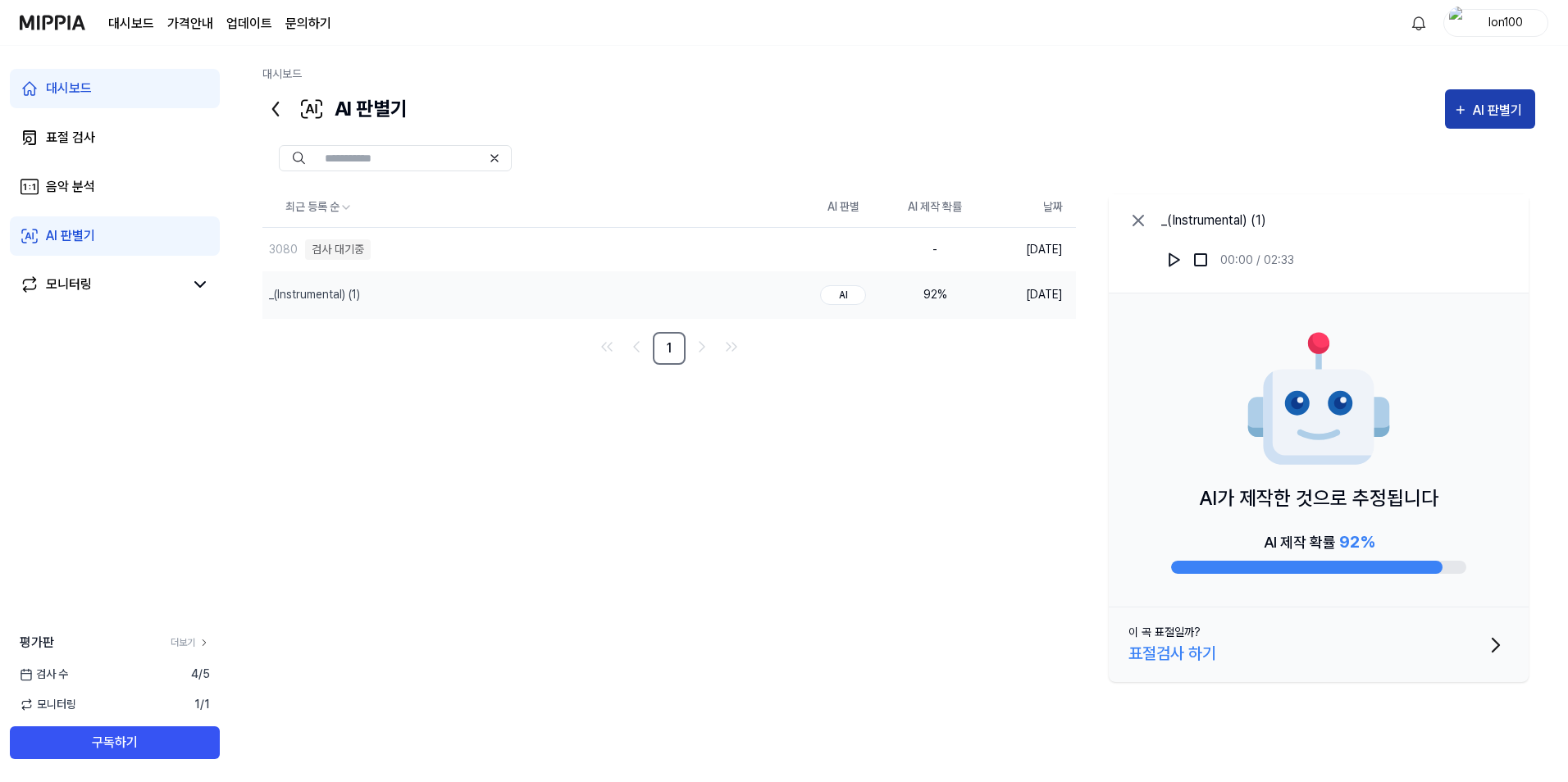
click at [1465, 119] on icon "button" at bounding box center [1460, 110] width 15 height 20
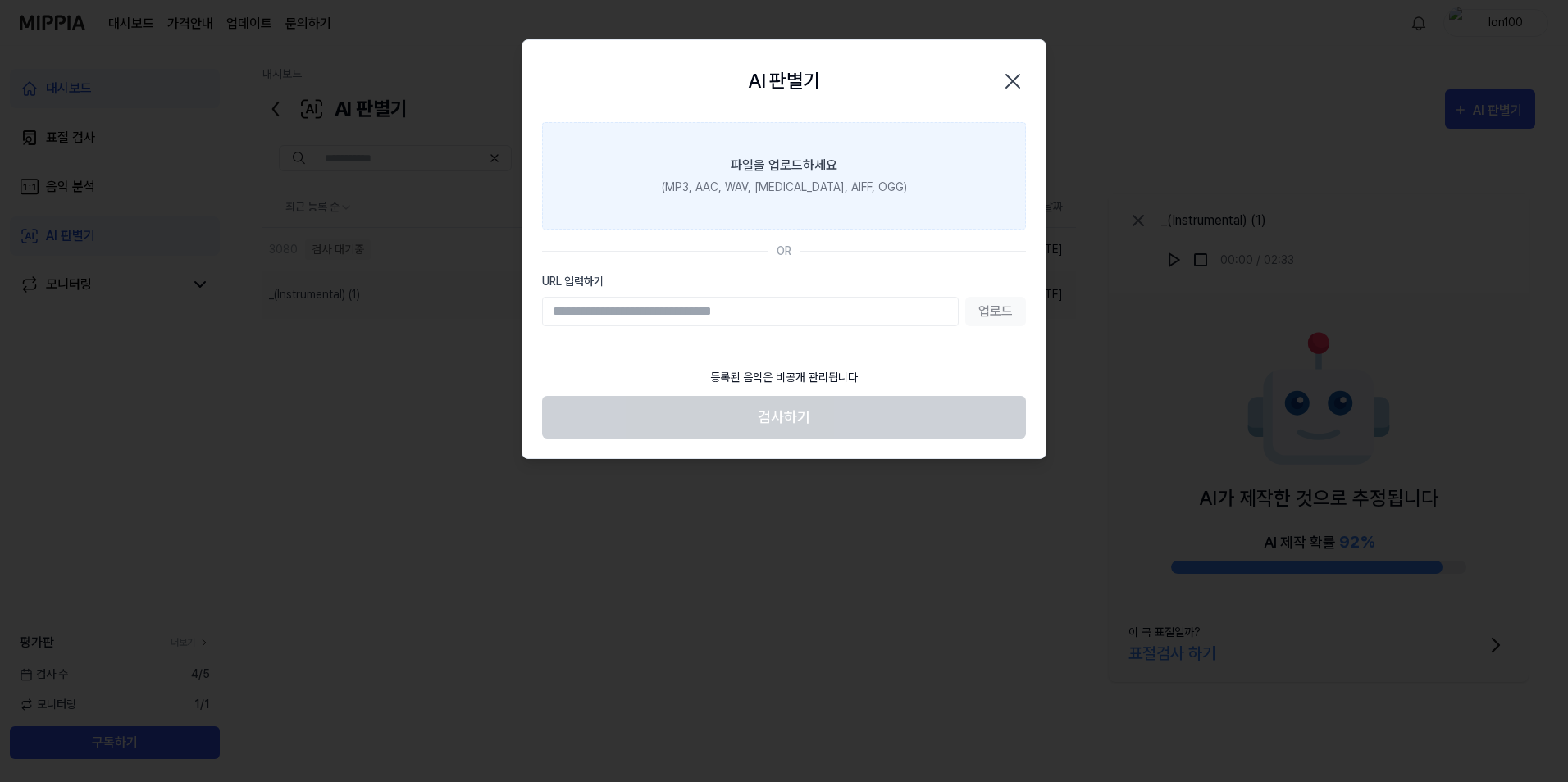
click at [870, 154] on label "파일을 업로드하세요 (MP3, AAC, WAV, [MEDICAL_DATA], AIFF, OGG)" at bounding box center [783, 176] width 484 height 107
click at [0, 0] on input "파일을 업로드하세요 (MP3, AAC, WAV, [MEDICAL_DATA], AIFF, OGG)" at bounding box center [0, 0] width 0 height 0
click at [817, 201] on label "파일을 업로드하세요 (MP3, AAC, WAV, [MEDICAL_DATA], AIFF, OGG)" at bounding box center [783, 176] width 484 height 107
click at [0, 0] on input "파일을 업로드하세요 (MP3, AAC, WAV, [MEDICAL_DATA], AIFF, OGG)" at bounding box center [0, 0] width 0 height 0
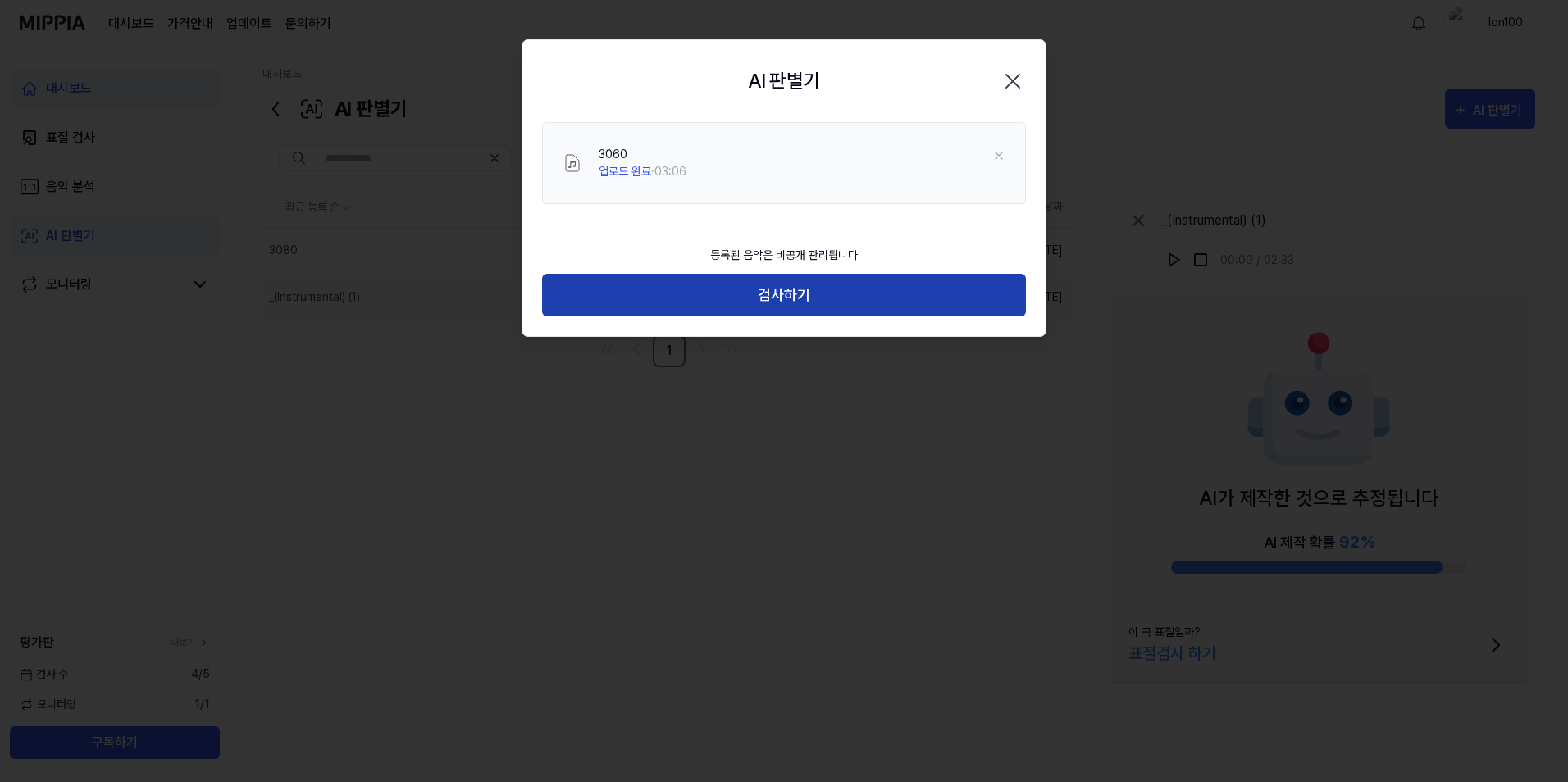
click at [821, 301] on button "검사하기" at bounding box center [783, 296] width 484 height 44
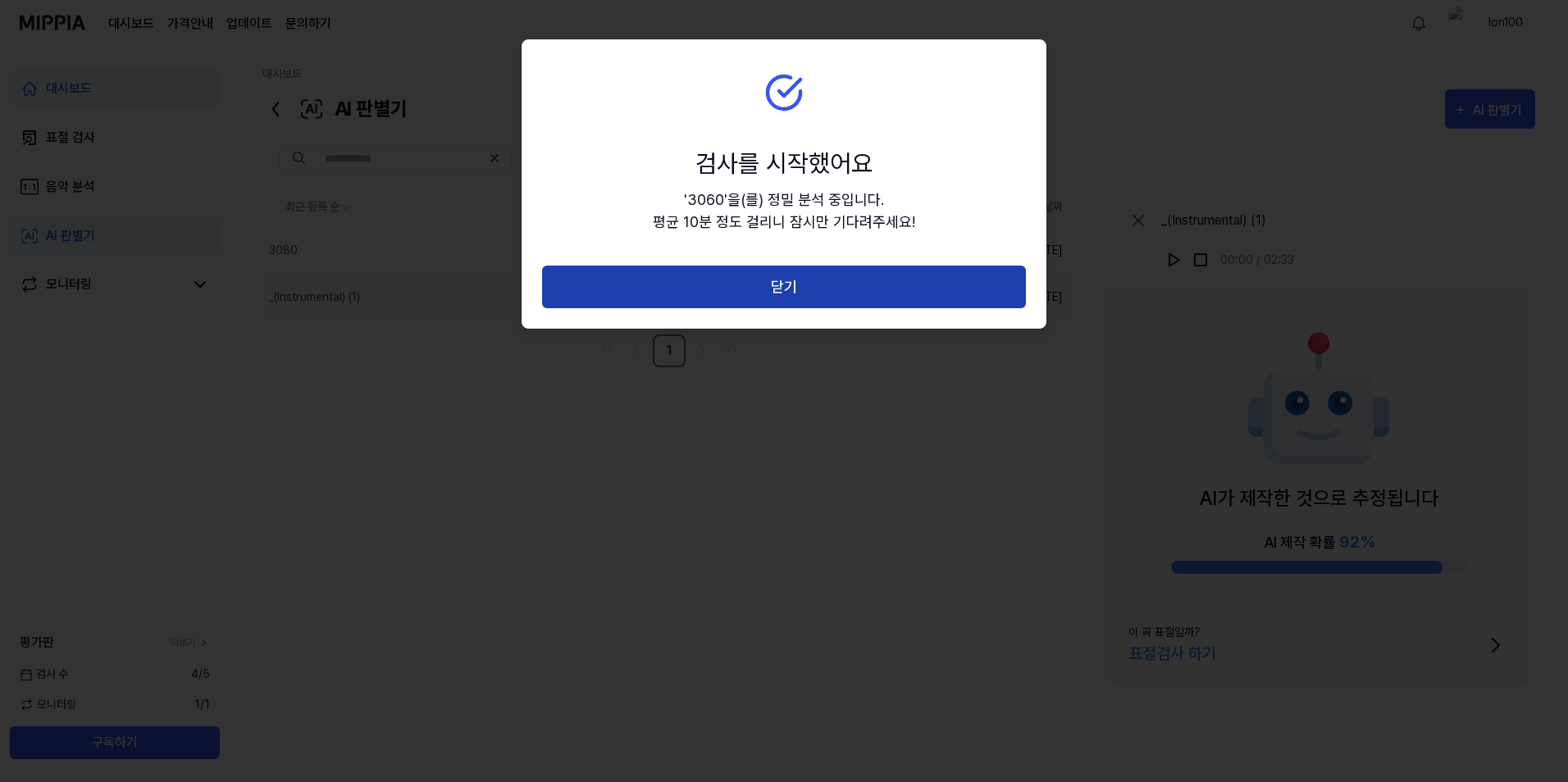
click at [849, 297] on button "닫기" at bounding box center [783, 287] width 484 height 44
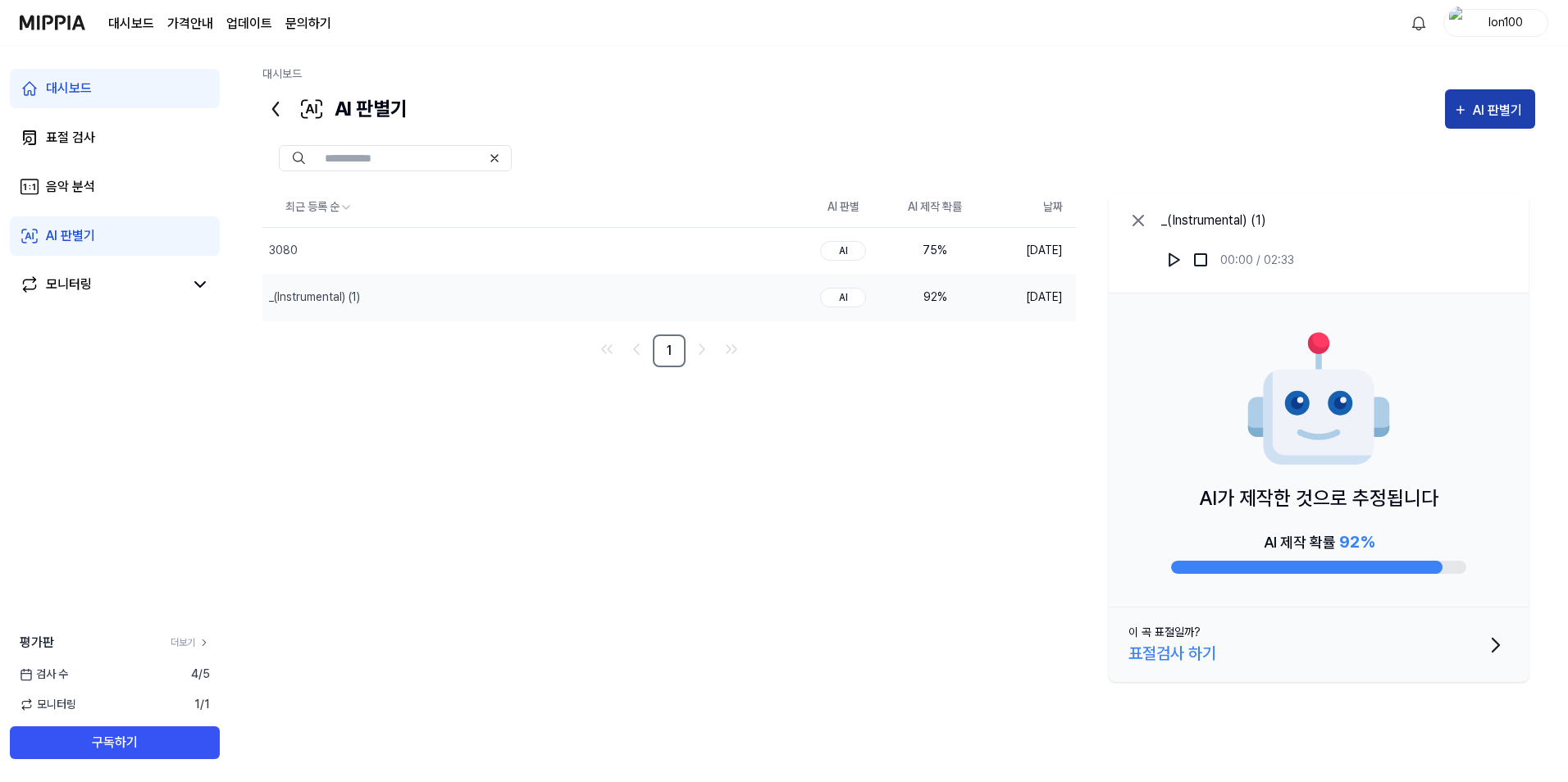
click at [1464, 113] on icon "button" at bounding box center [1460, 110] width 15 height 20
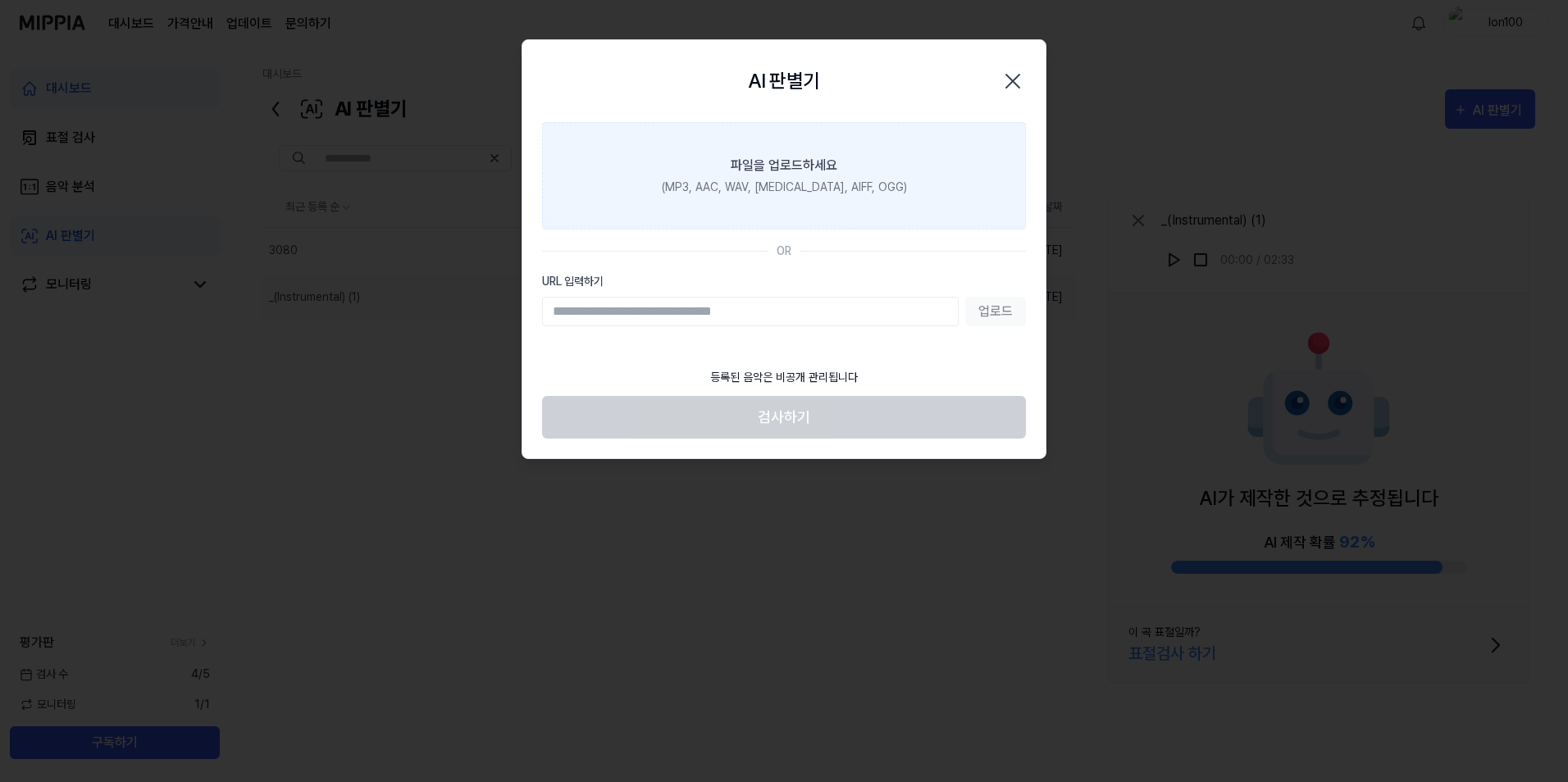
click at [747, 196] on label "파일을 업로드하세요 (MP3, AAC, WAV, [MEDICAL_DATA], AIFF, OGG)" at bounding box center [783, 176] width 484 height 107
click at [0, 0] on input "파일을 업로드하세요 (MP3, AAC, WAV, [MEDICAL_DATA], AIFF, OGG)" at bounding box center [0, 0] width 0 height 0
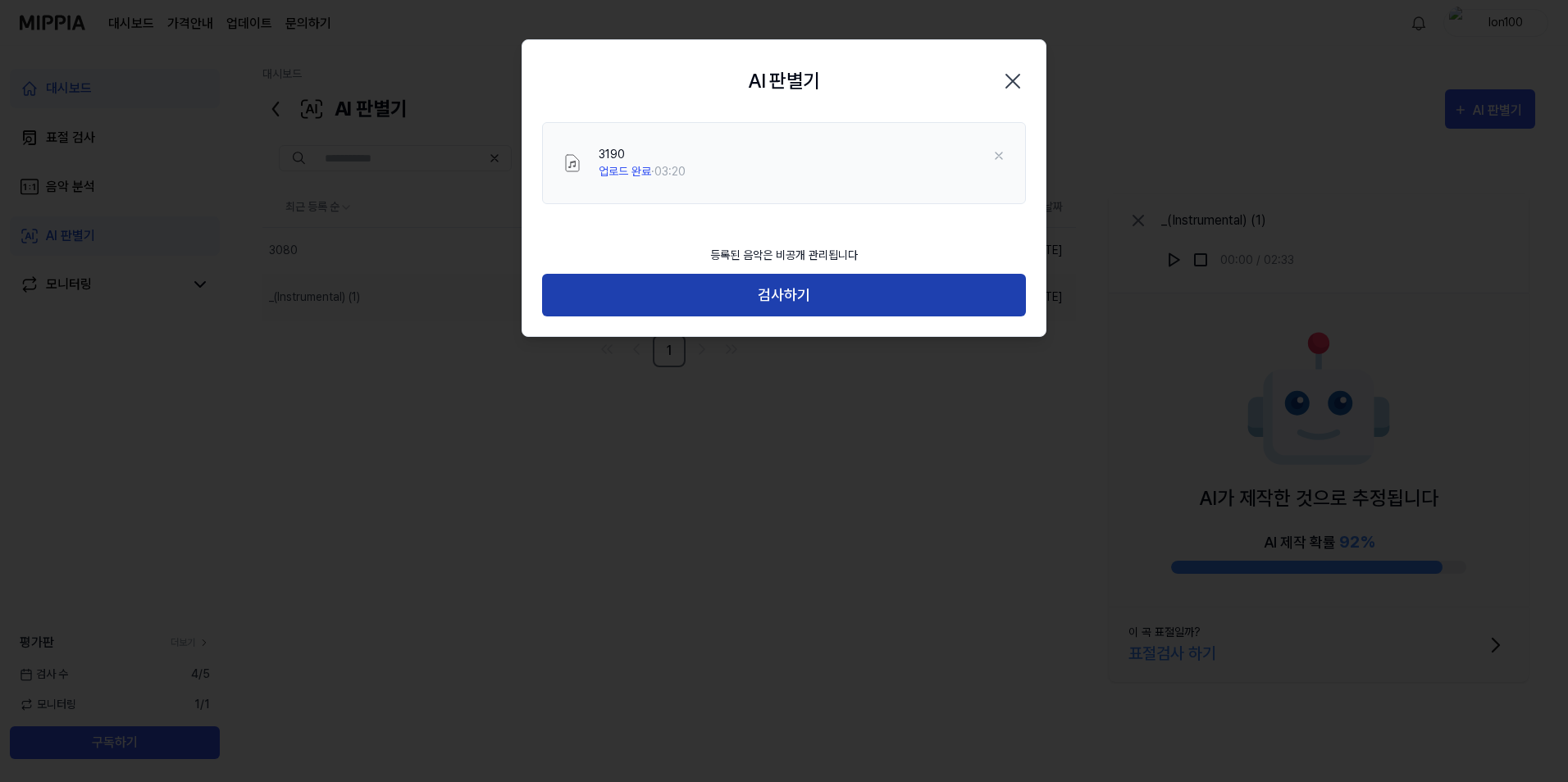
click at [805, 306] on button "검사하기" at bounding box center [783, 296] width 484 height 44
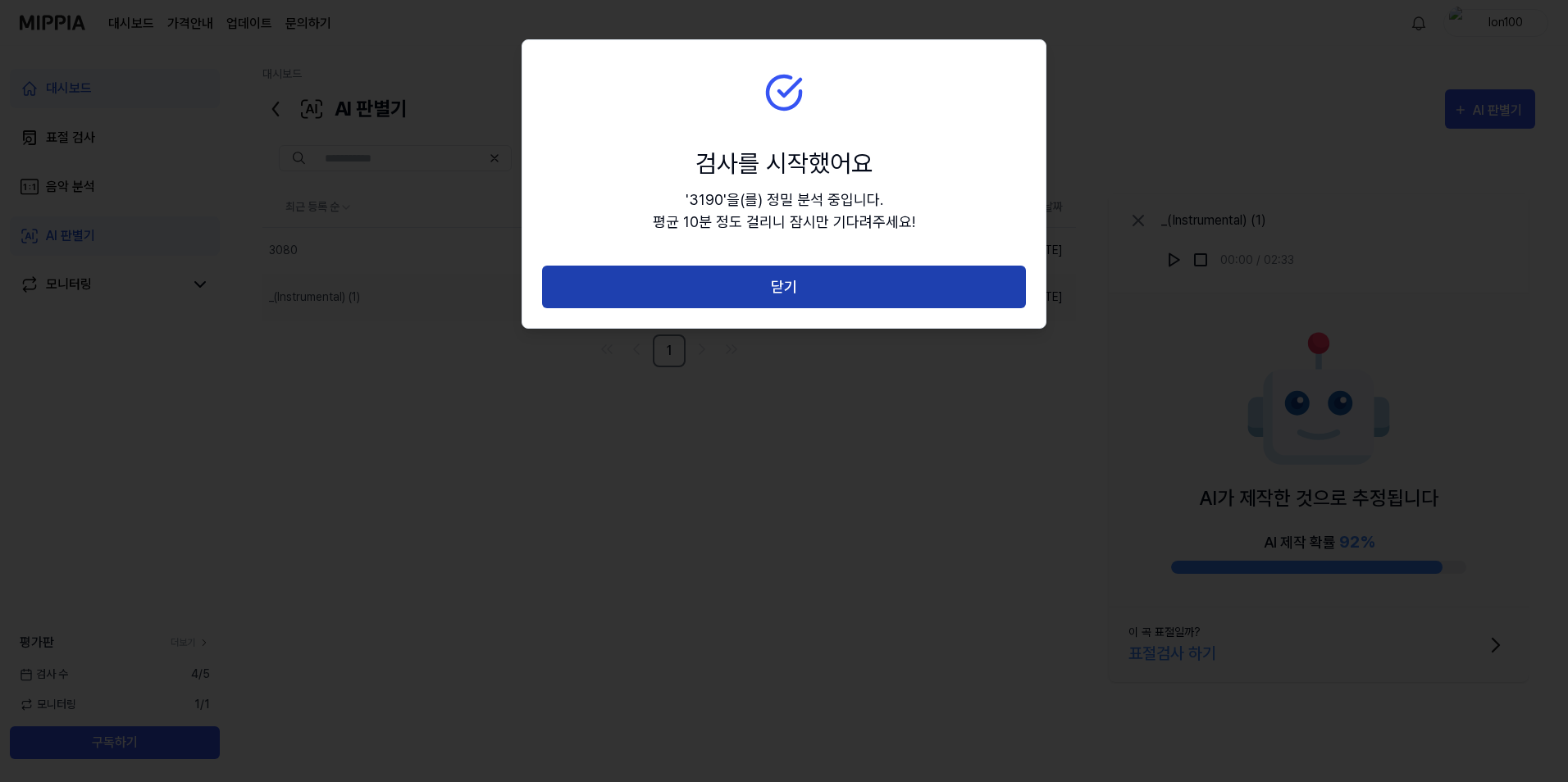
click at [816, 293] on button "닫기" at bounding box center [783, 287] width 484 height 44
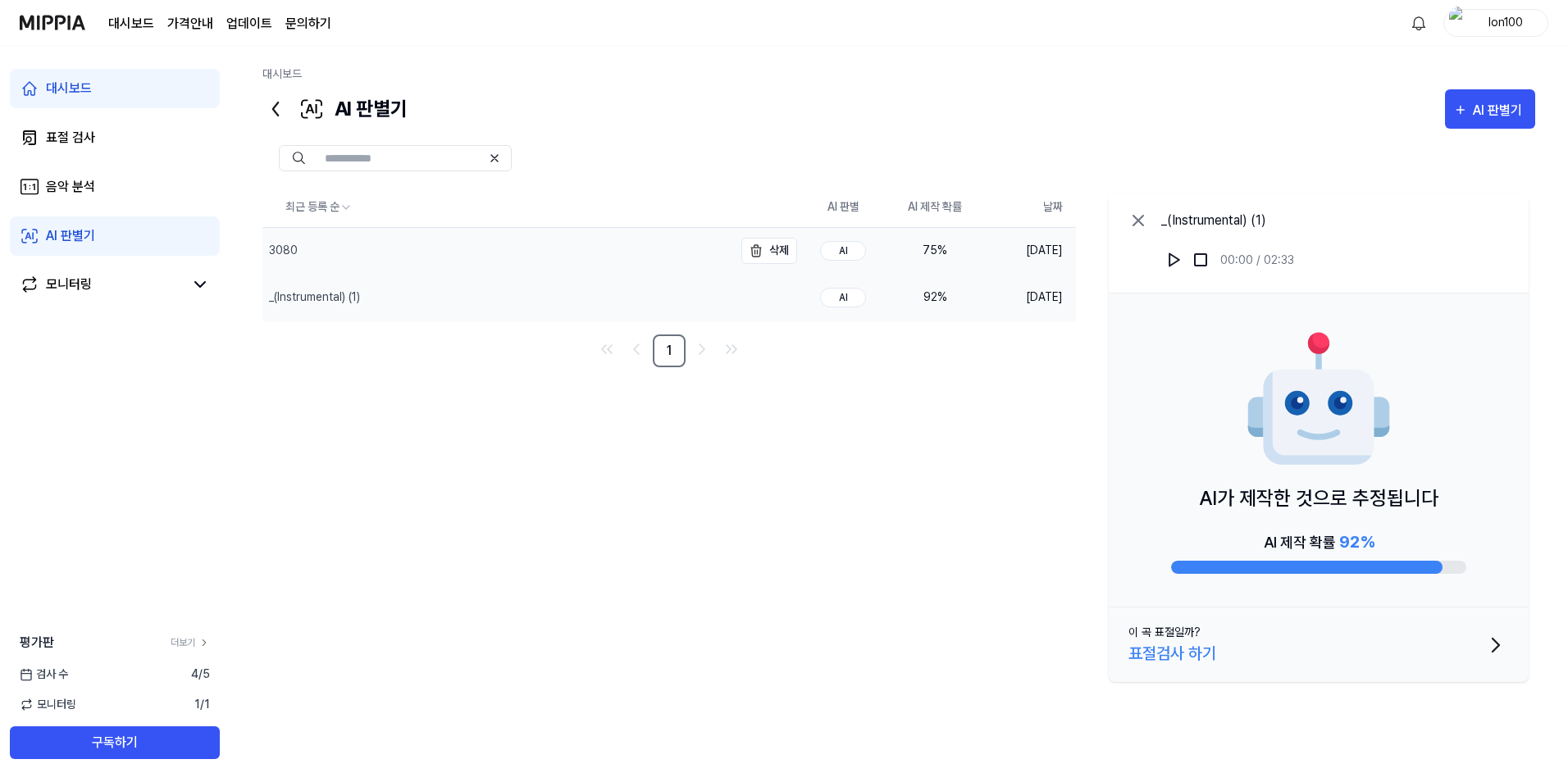
click at [607, 260] on div "3080" at bounding box center [498, 250] width 471 height 46
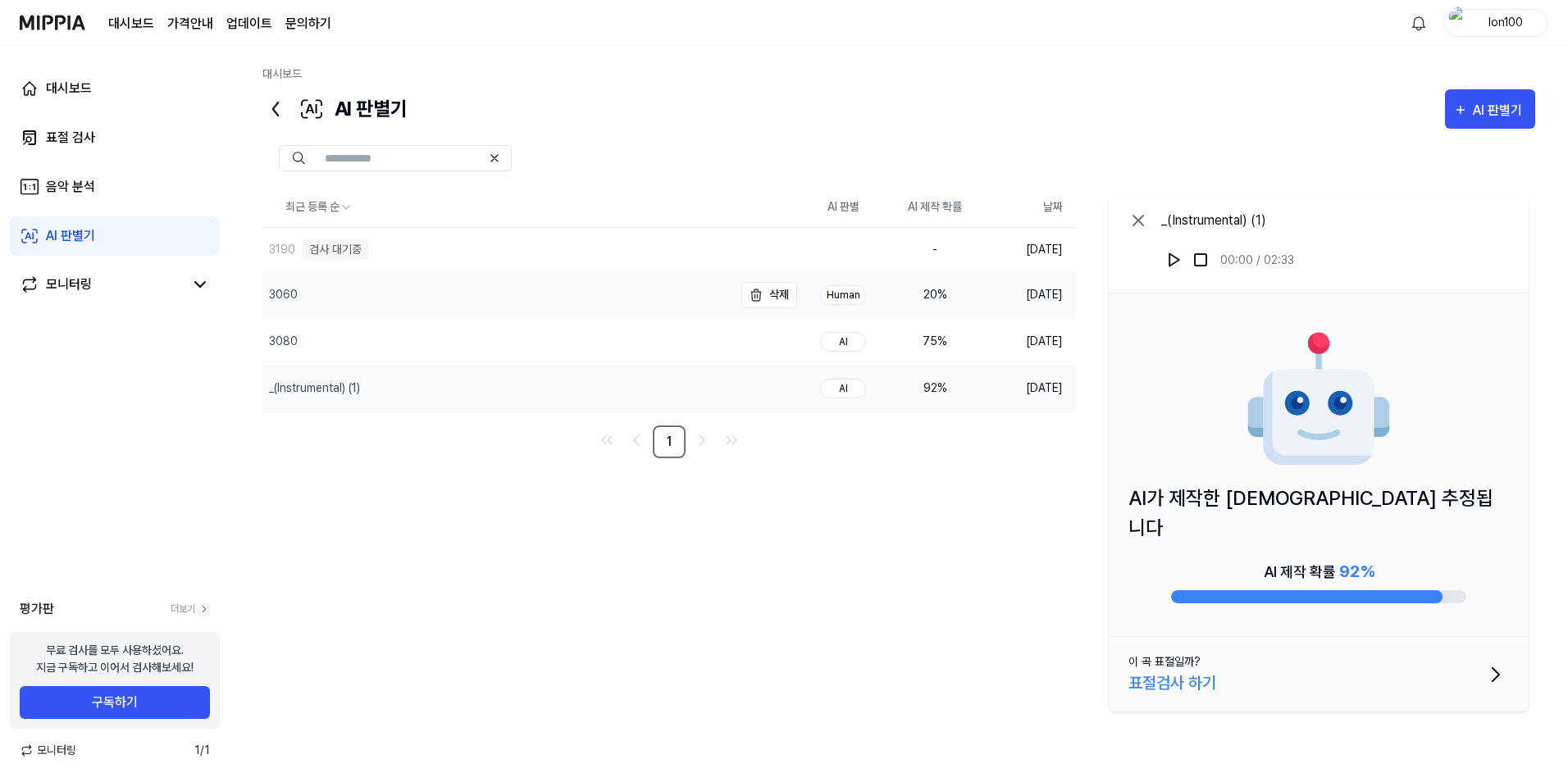
click at [607, 283] on div "3060" at bounding box center [498, 295] width 471 height 46
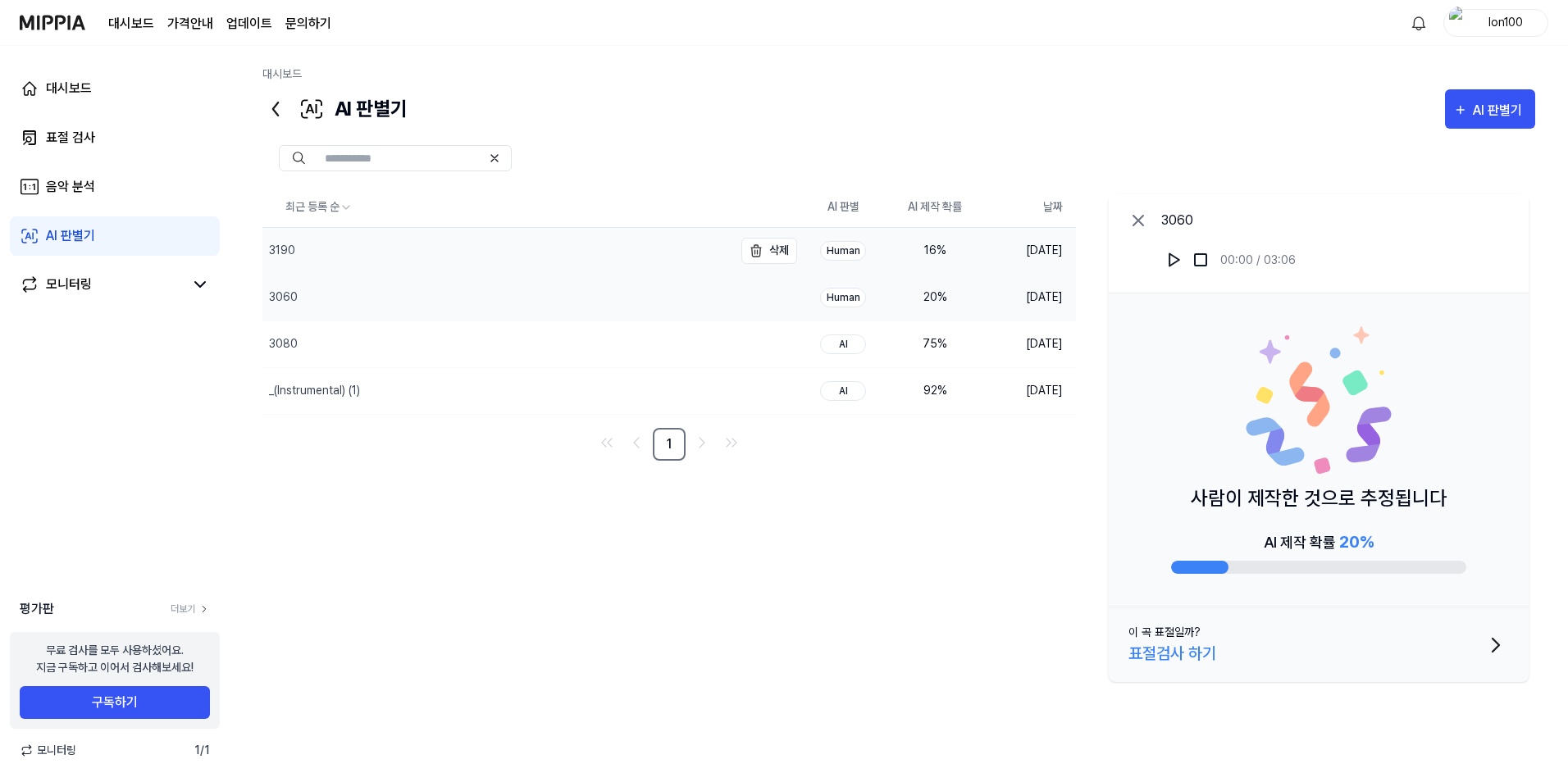
click at [549, 260] on div "3190" at bounding box center [498, 250] width 471 height 46
click at [645, 290] on div "3060" at bounding box center [498, 297] width 471 height 46
click at [1161, 265] on button at bounding box center [1174, 259] width 26 height 26
click at [1165, 261] on button at bounding box center [1174, 259] width 26 height 26
